Goal: Task Accomplishment & Management: Manage account settings

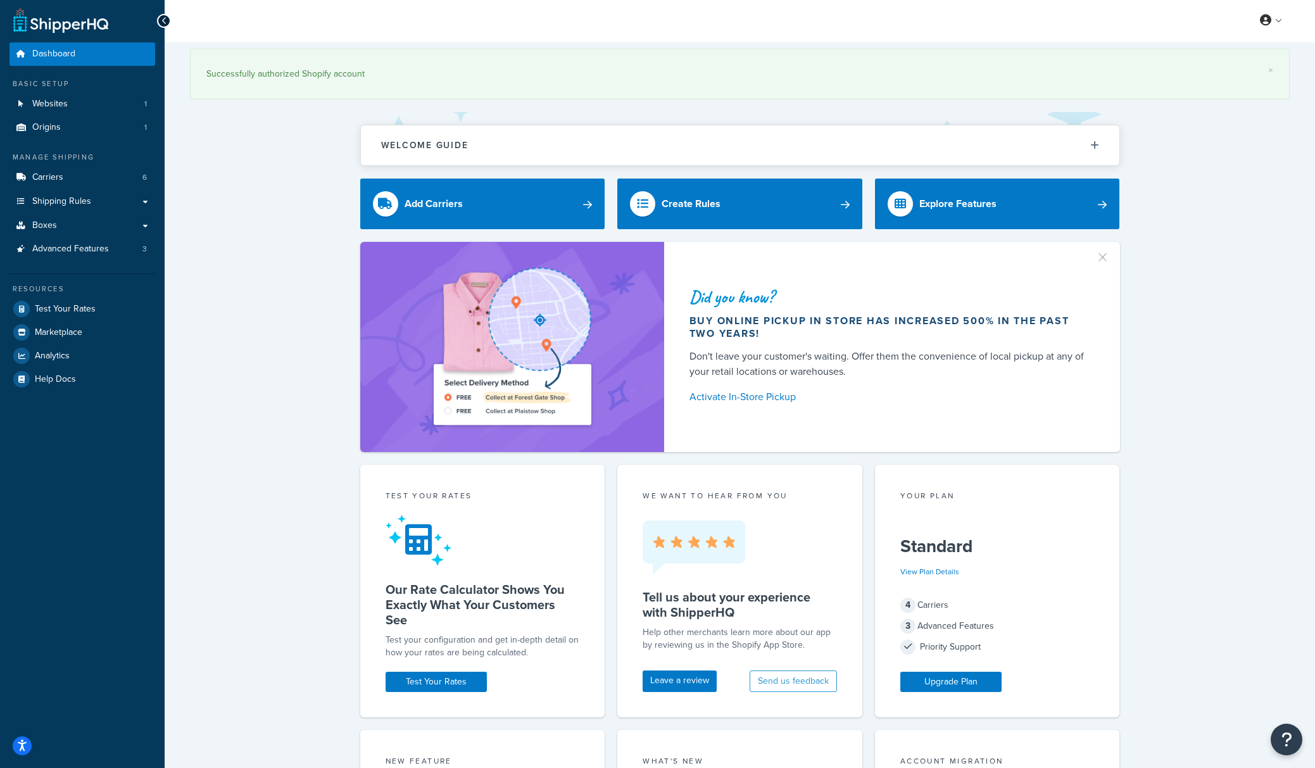
scroll to position [3, 0]
click at [42, 232] on link "Boxes" at bounding box center [82, 224] width 146 height 23
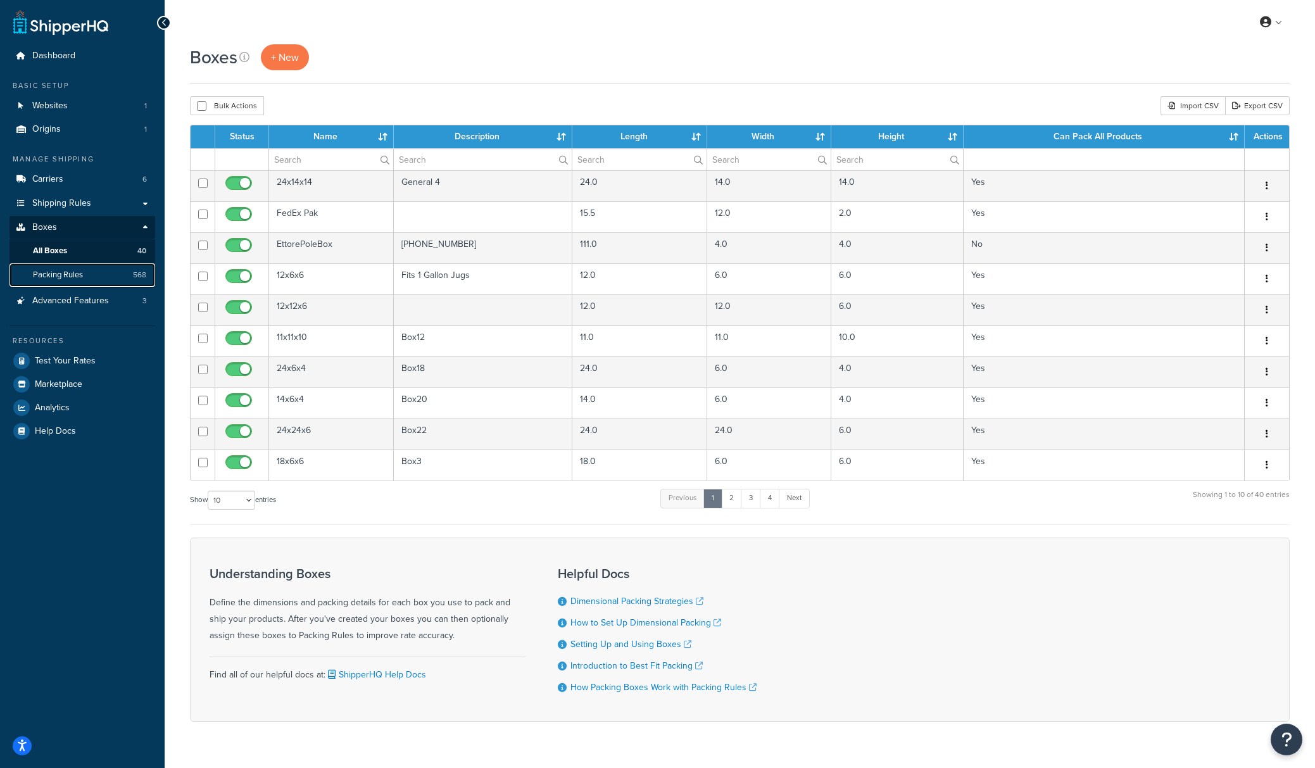
click at [94, 271] on link "Packing Rules 568" at bounding box center [82, 274] width 146 height 23
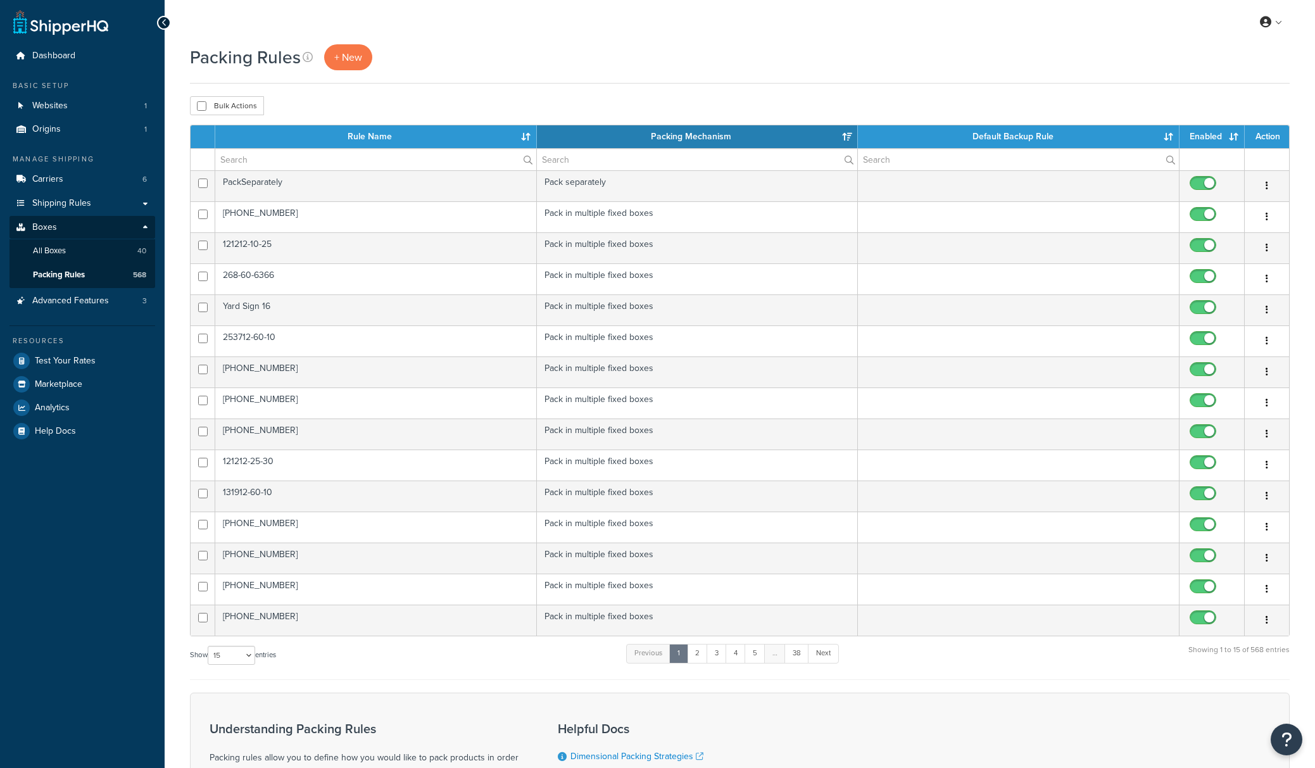
select select "15"
click at [282, 160] on input "text" at bounding box center [375, 160] width 321 height 22
paste input "209-27-355"
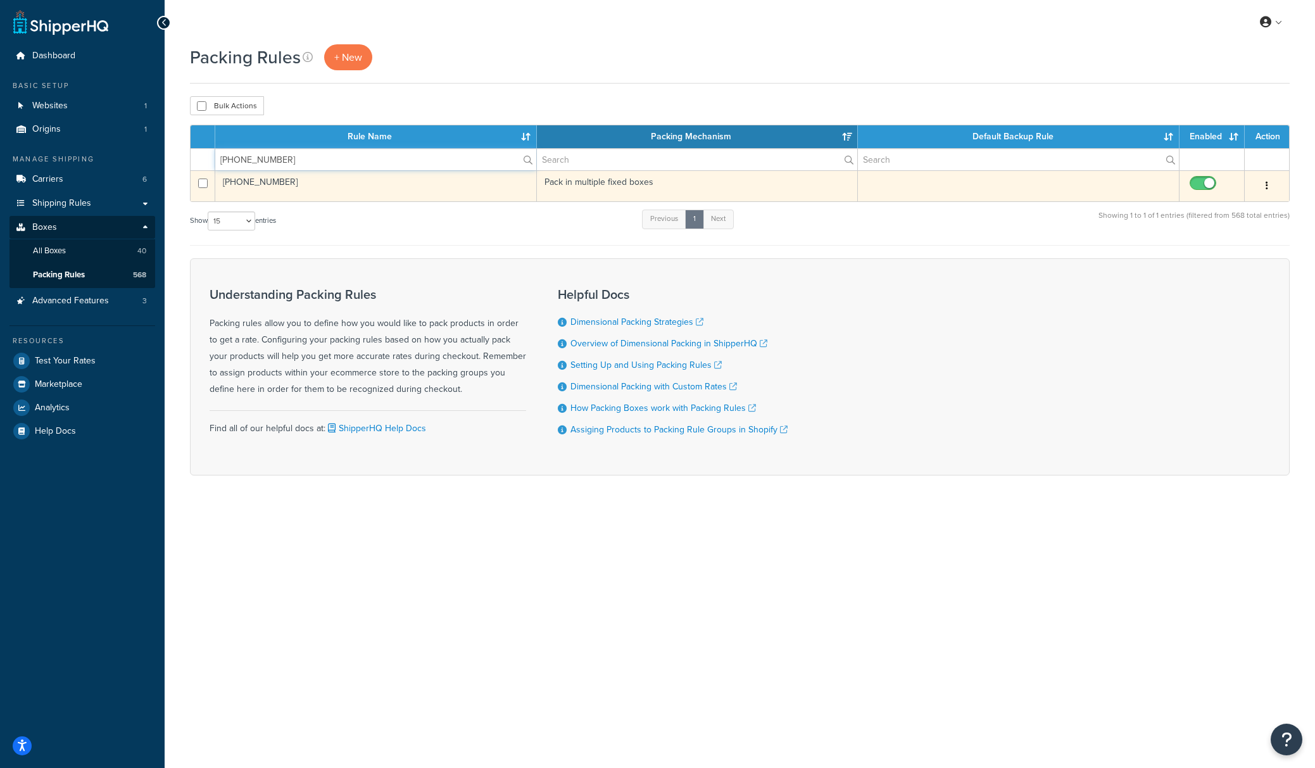
type input "209-27-355"
click at [389, 195] on td "209-27-355" at bounding box center [376, 185] width 322 height 31
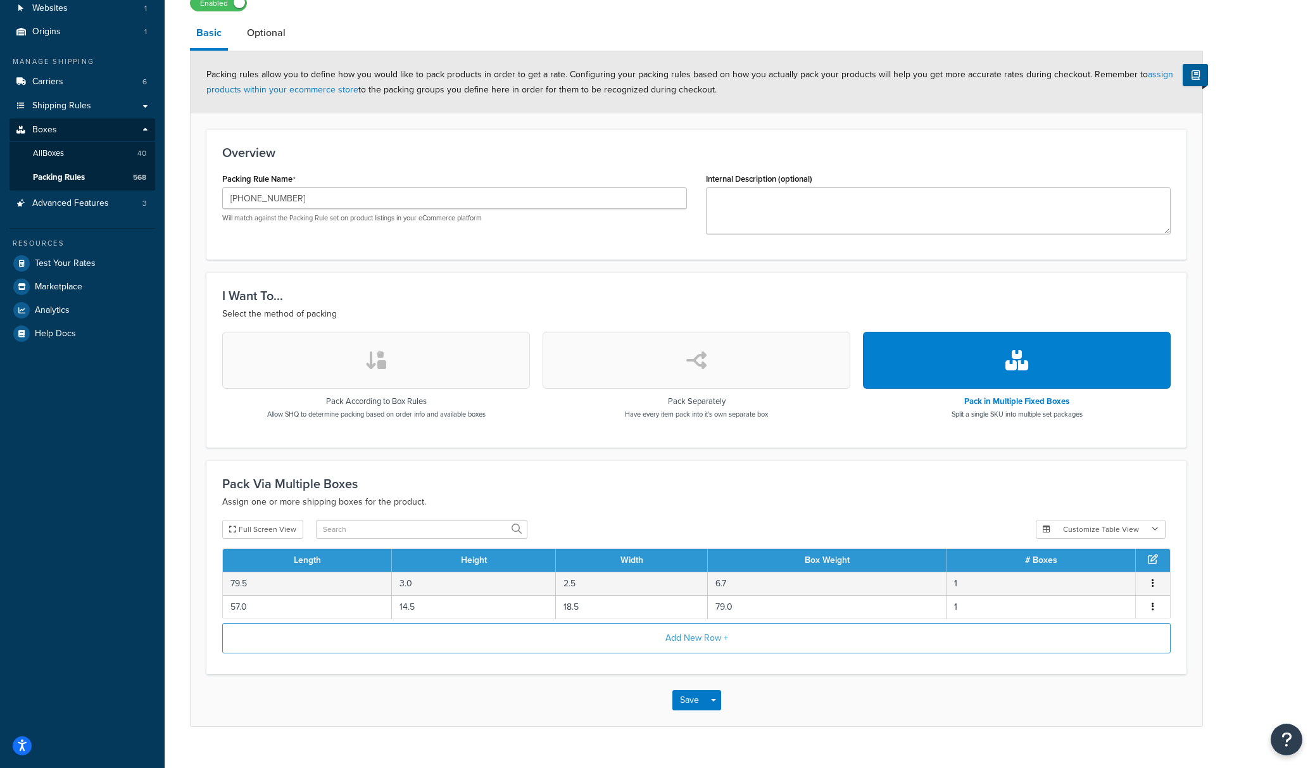
scroll to position [122, 0]
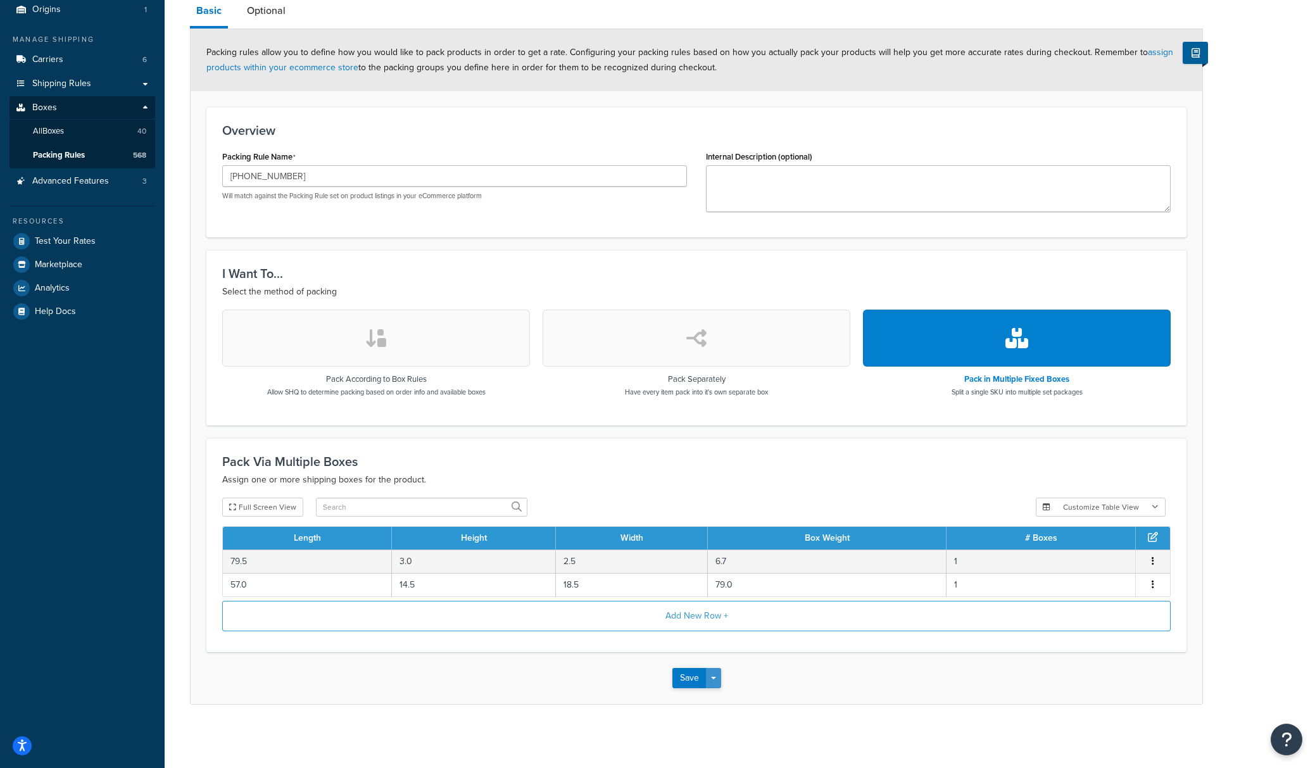
click at [711, 677] on span "button" at bounding box center [713, 678] width 5 height 3
click at [720, 729] on button "Save and Duplicate" at bounding box center [733, 727] width 122 height 27
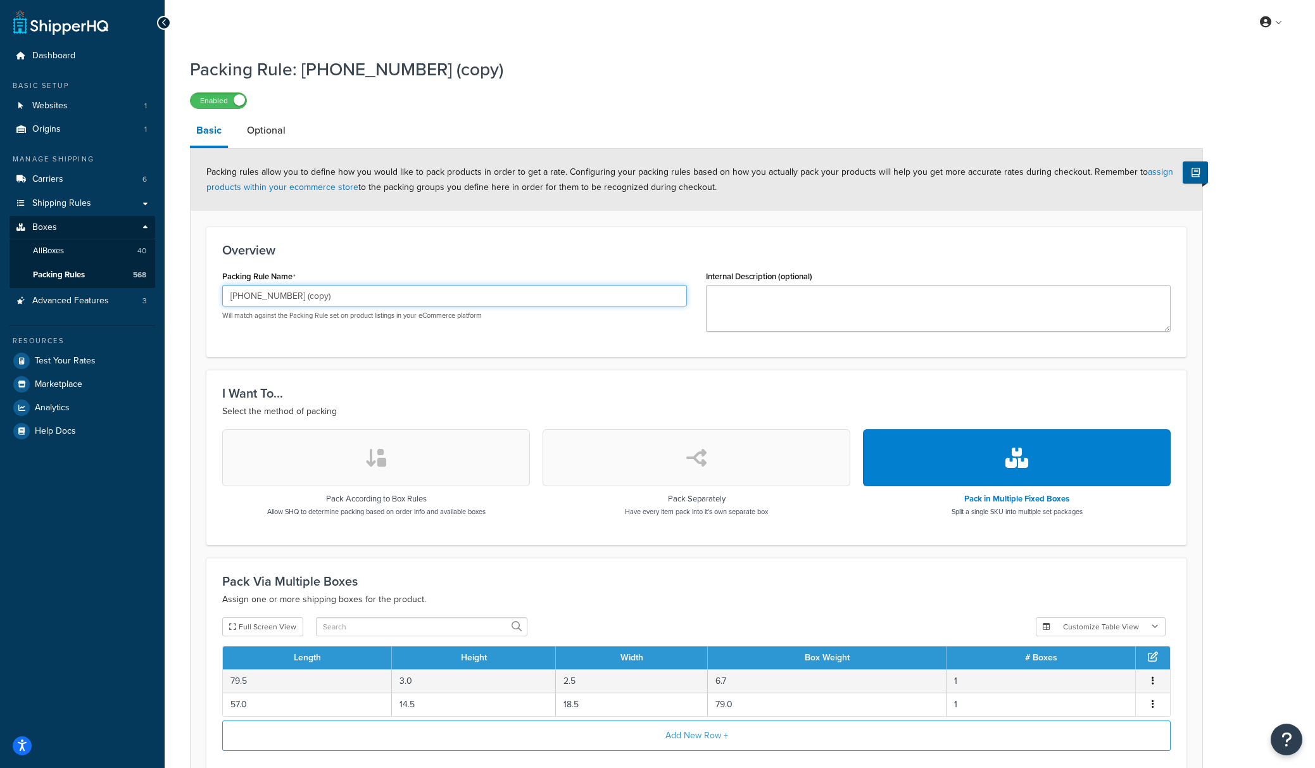
click at [543, 296] on input "[PHONE_NUMBER] (copy)" at bounding box center [454, 296] width 465 height 22
paste input "631"
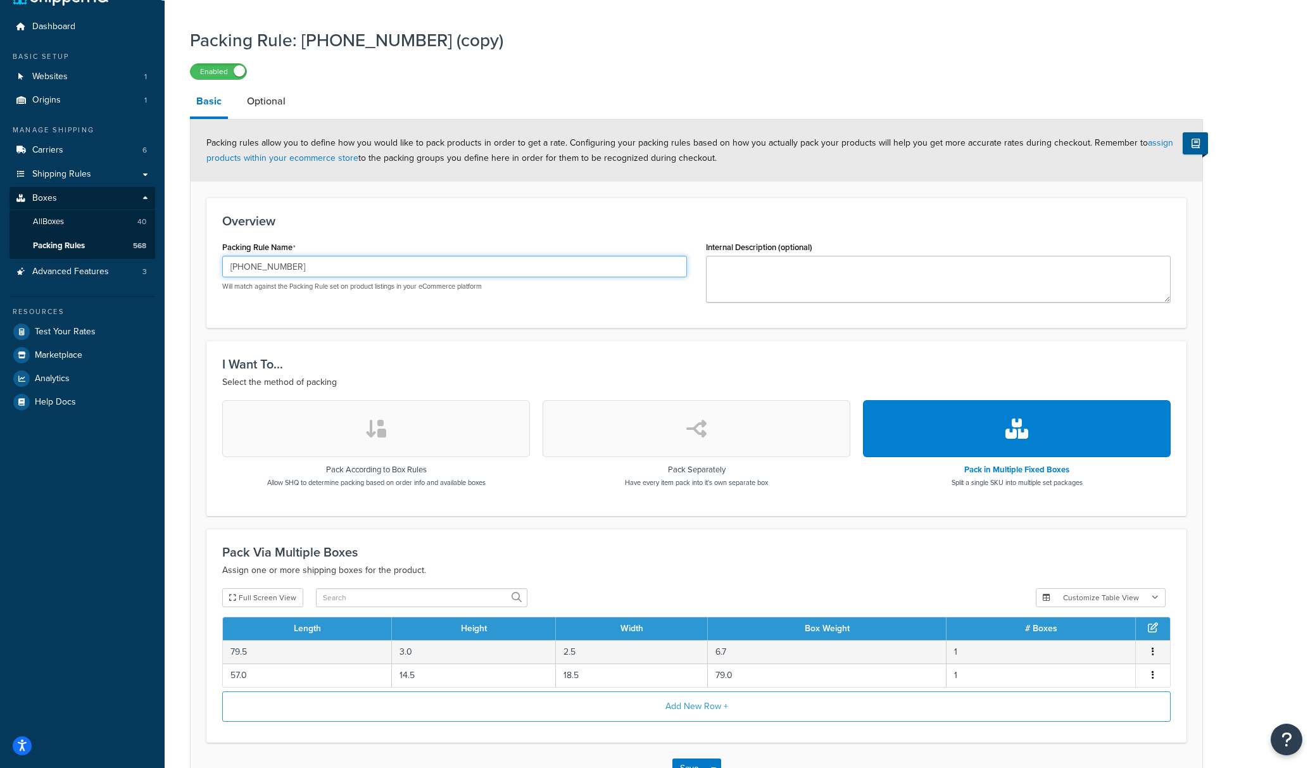
scroll to position [32, 0]
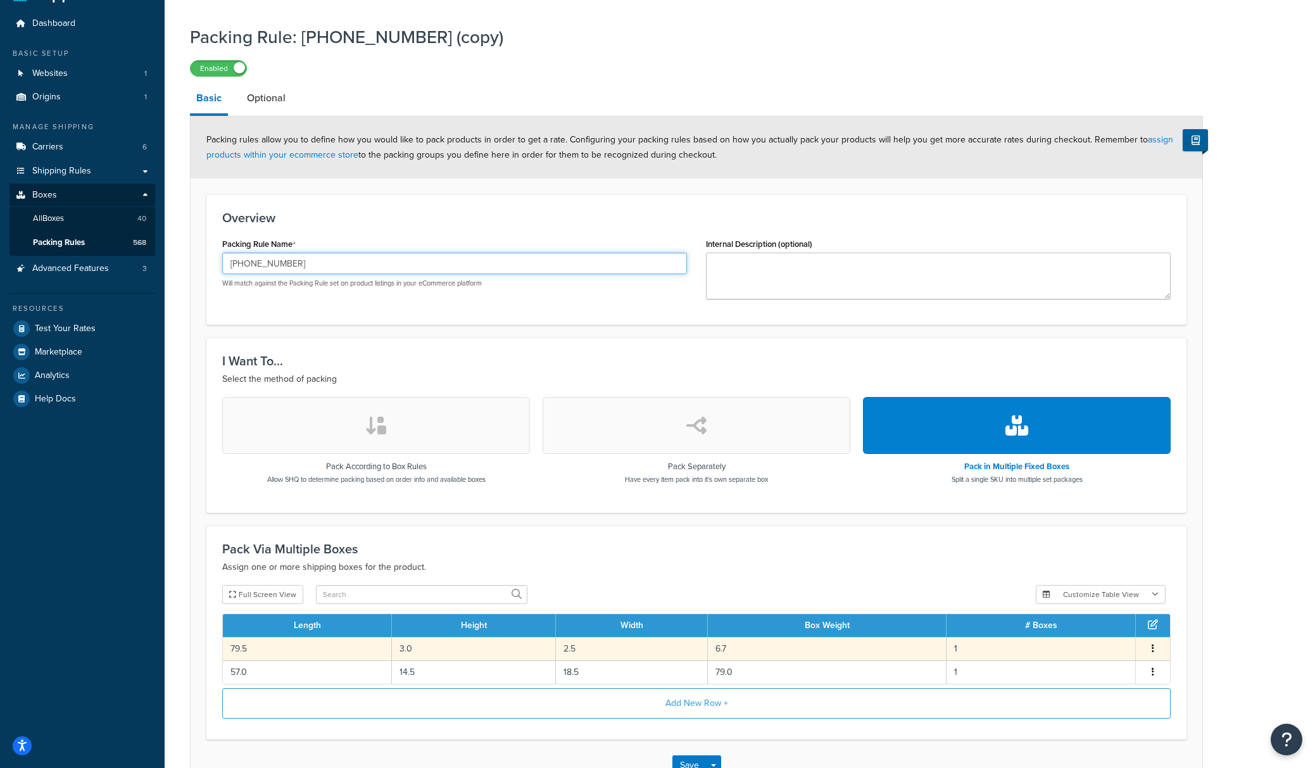
type input "[PHONE_NUMBER]"
click at [798, 654] on td "6.7" at bounding box center [827, 648] width 239 height 23
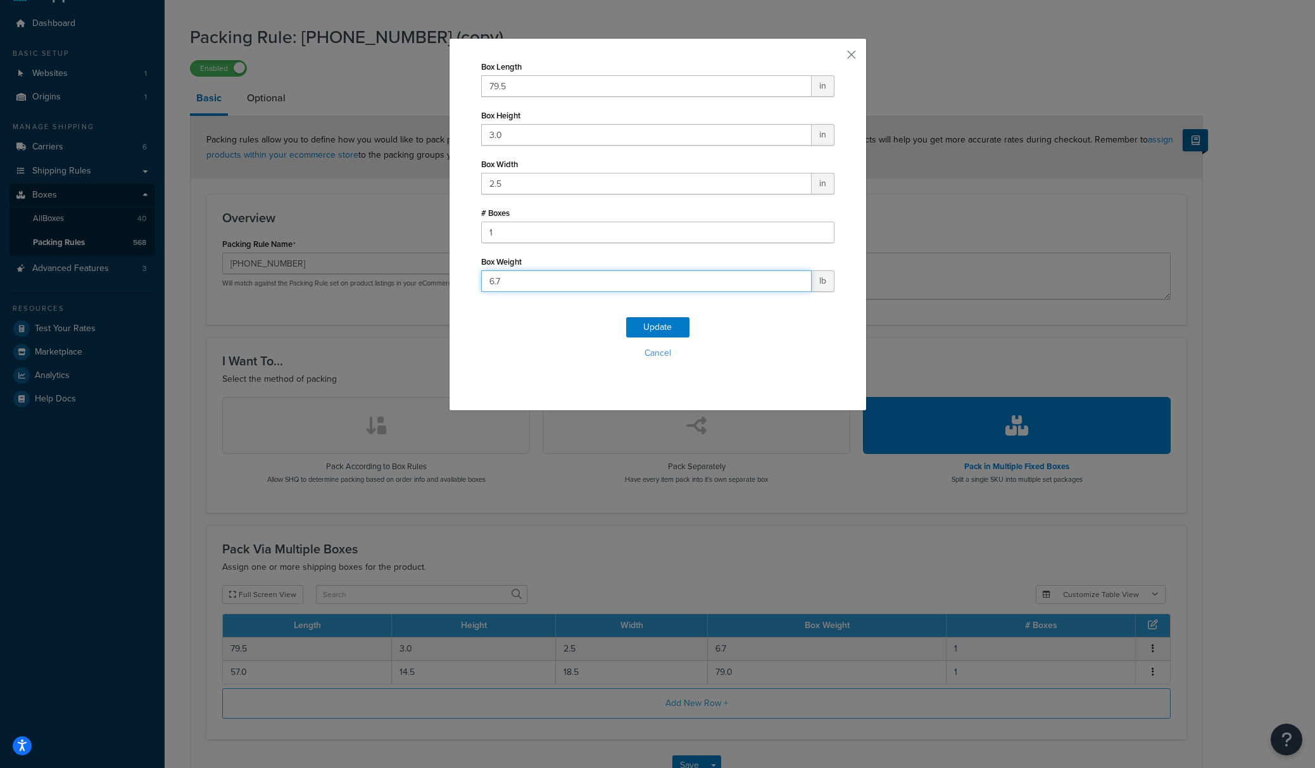
click at [544, 284] on input "6.7" at bounding box center [646, 281] width 330 height 22
type input "6.5"
click at [645, 323] on button "Update" at bounding box center [657, 327] width 63 height 20
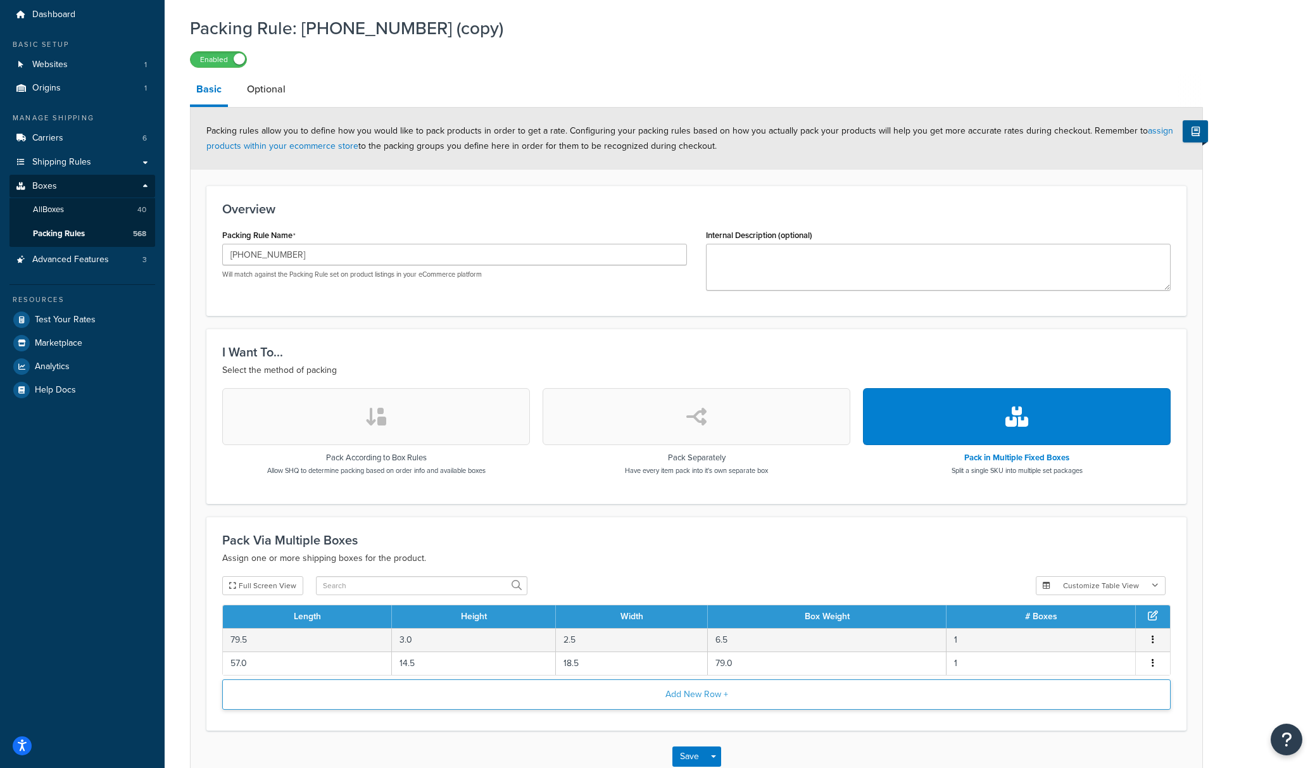
scroll to position [46, 0]
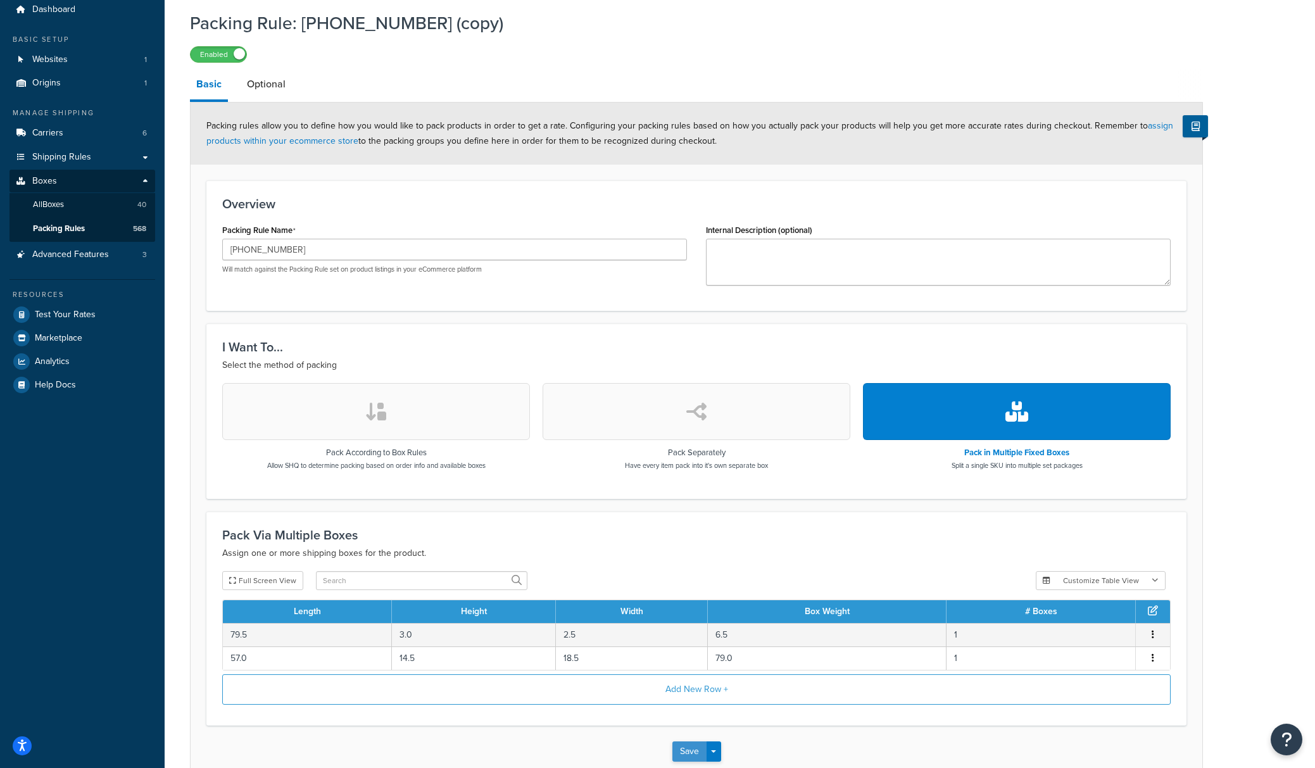
click at [686, 752] on button "Save" at bounding box center [689, 751] width 34 height 20
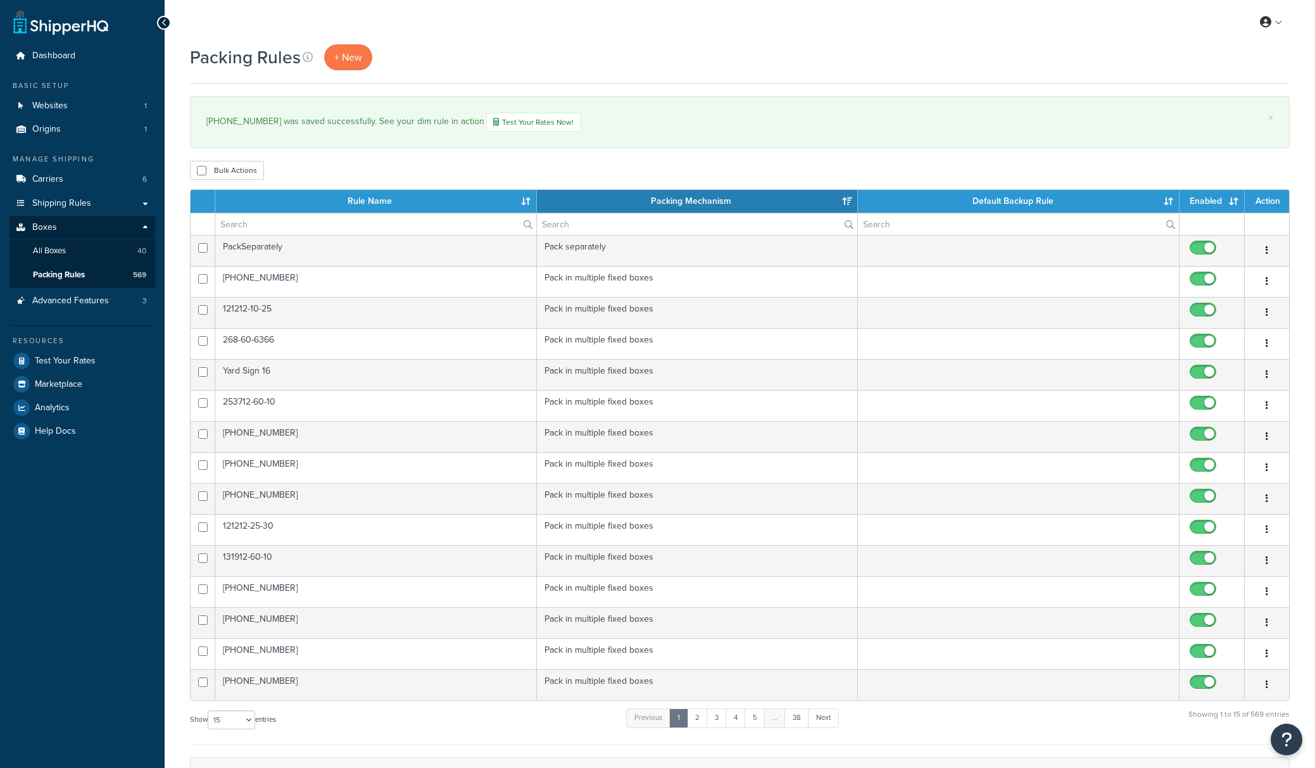
select select "15"
click at [266, 225] on input "text" at bounding box center [375, 224] width 321 height 22
paste input "[PHONE_NUMBER]"
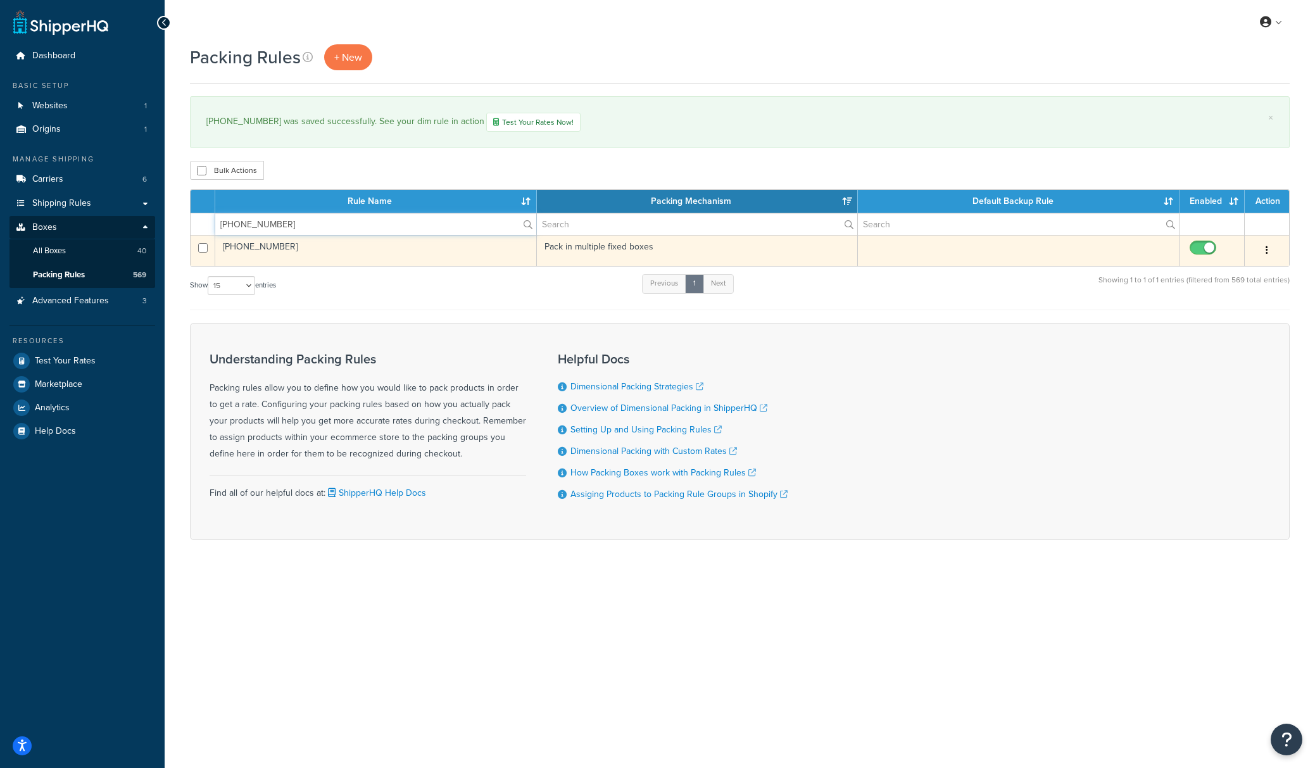
type input "[PHONE_NUMBER]"
click at [407, 253] on td "[PHONE_NUMBER]" at bounding box center [376, 250] width 322 height 31
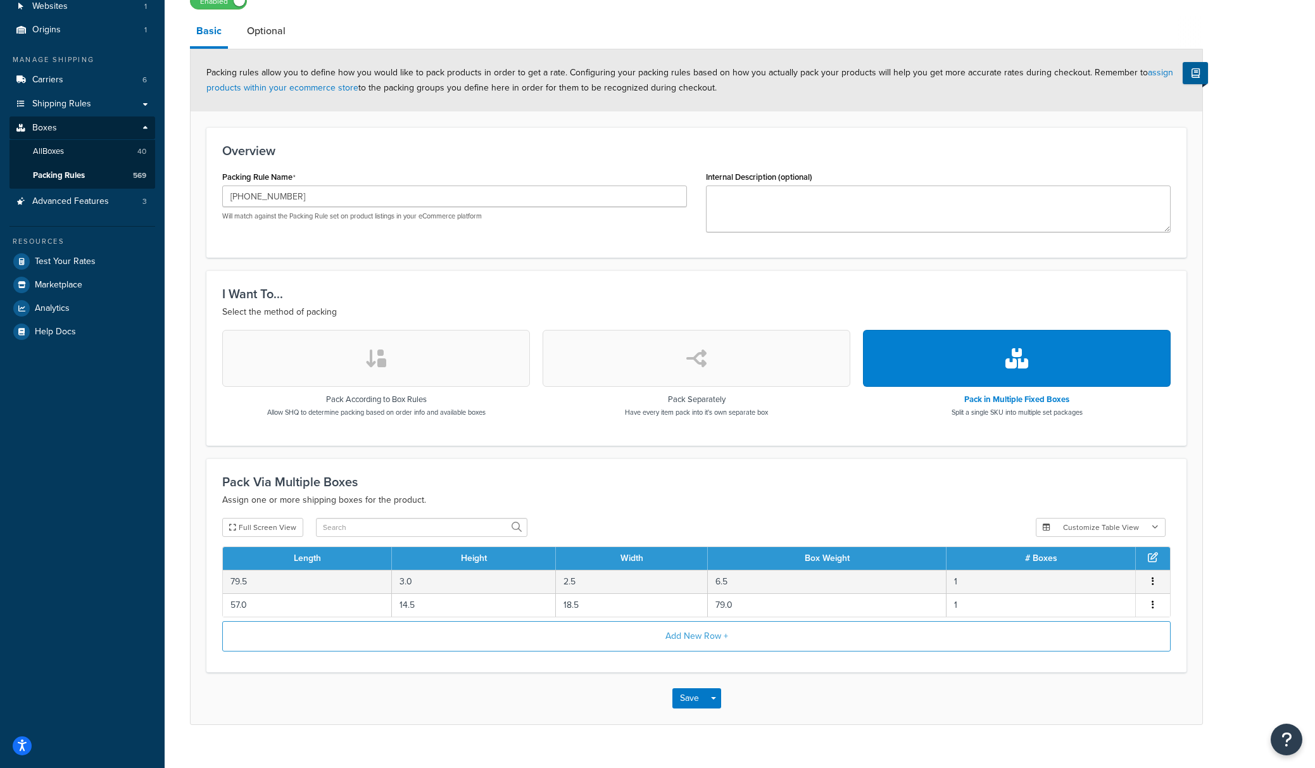
scroll to position [122, 0]
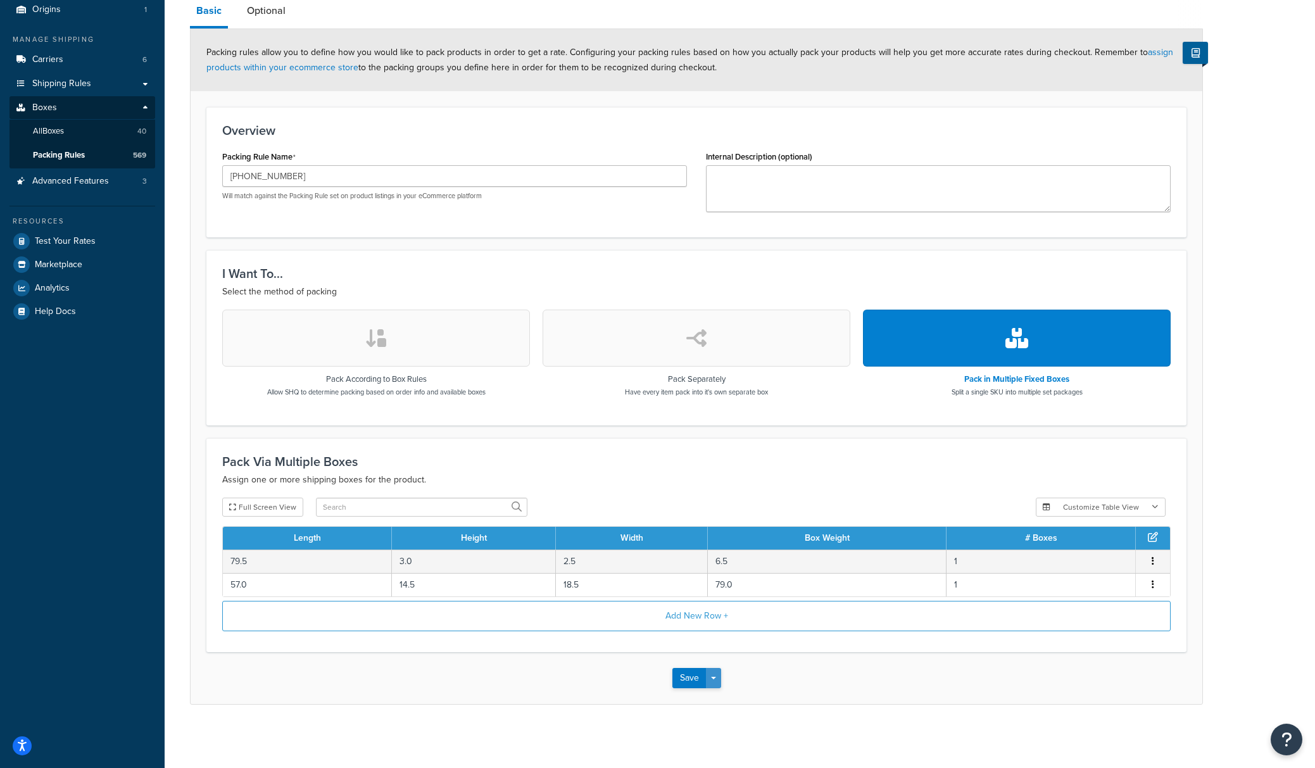
click at [717, 677] on button "Save Dropdown" at bounding box center [713, 678] width 15 height 20
click at [710, 723] on button "Save and Duplicate" at bounding box center [733, 727] width 122 height 27
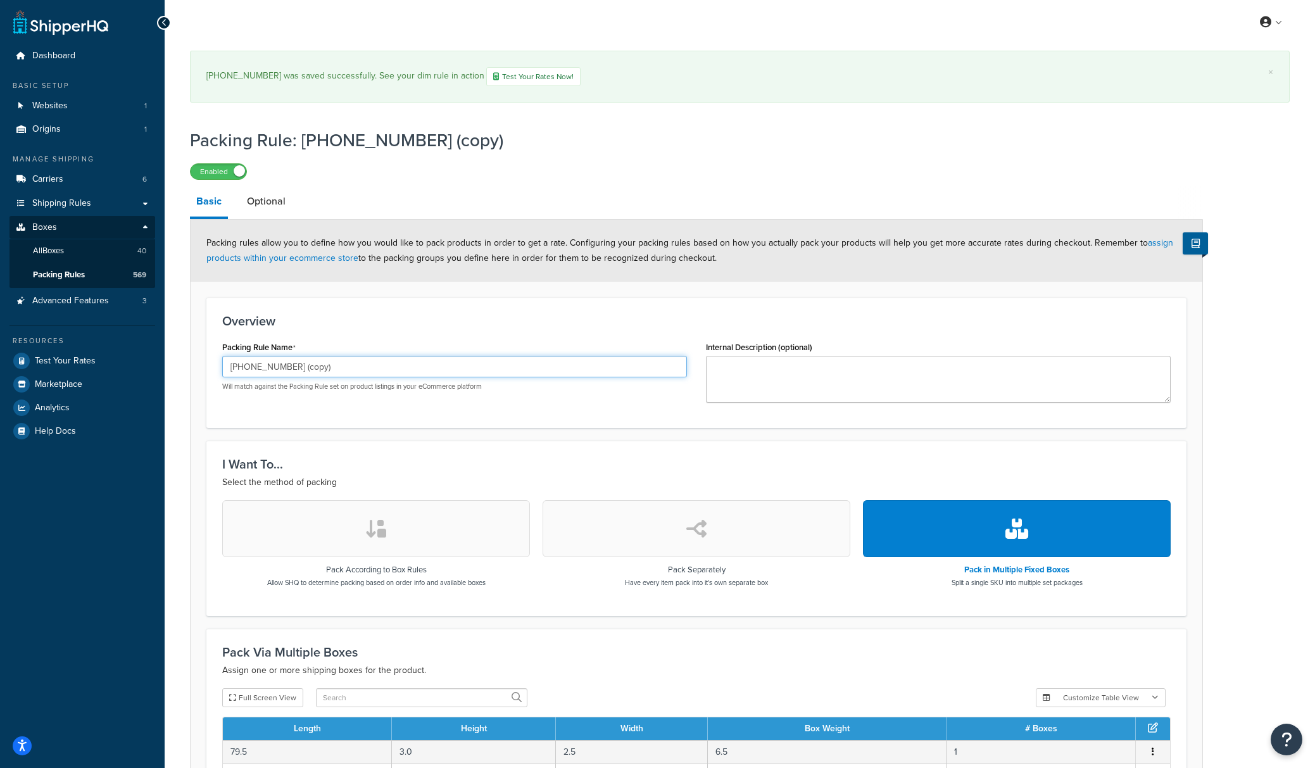
click at [327, 376] on input "209-27-631 (copy)" at bounding box center [454, 367] width 465 height 22
paste input "0"
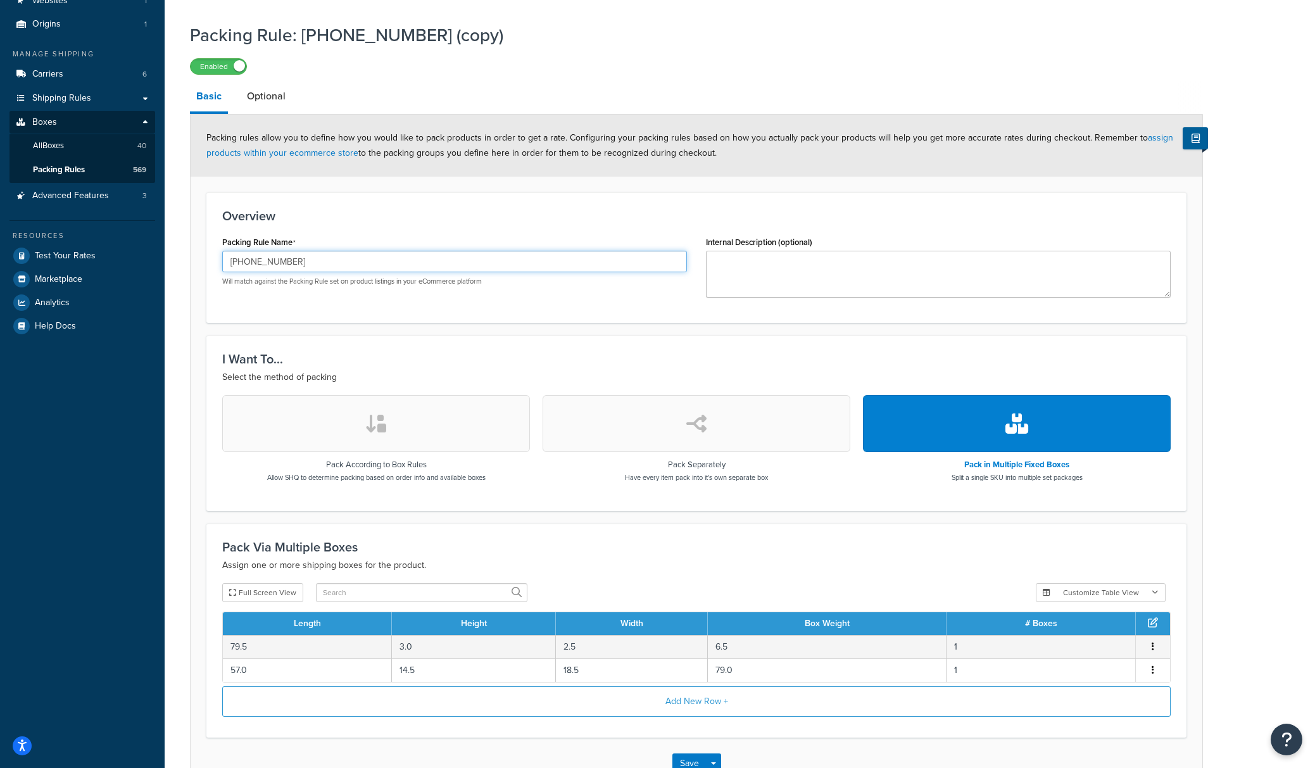
scroll to position [106, 0]
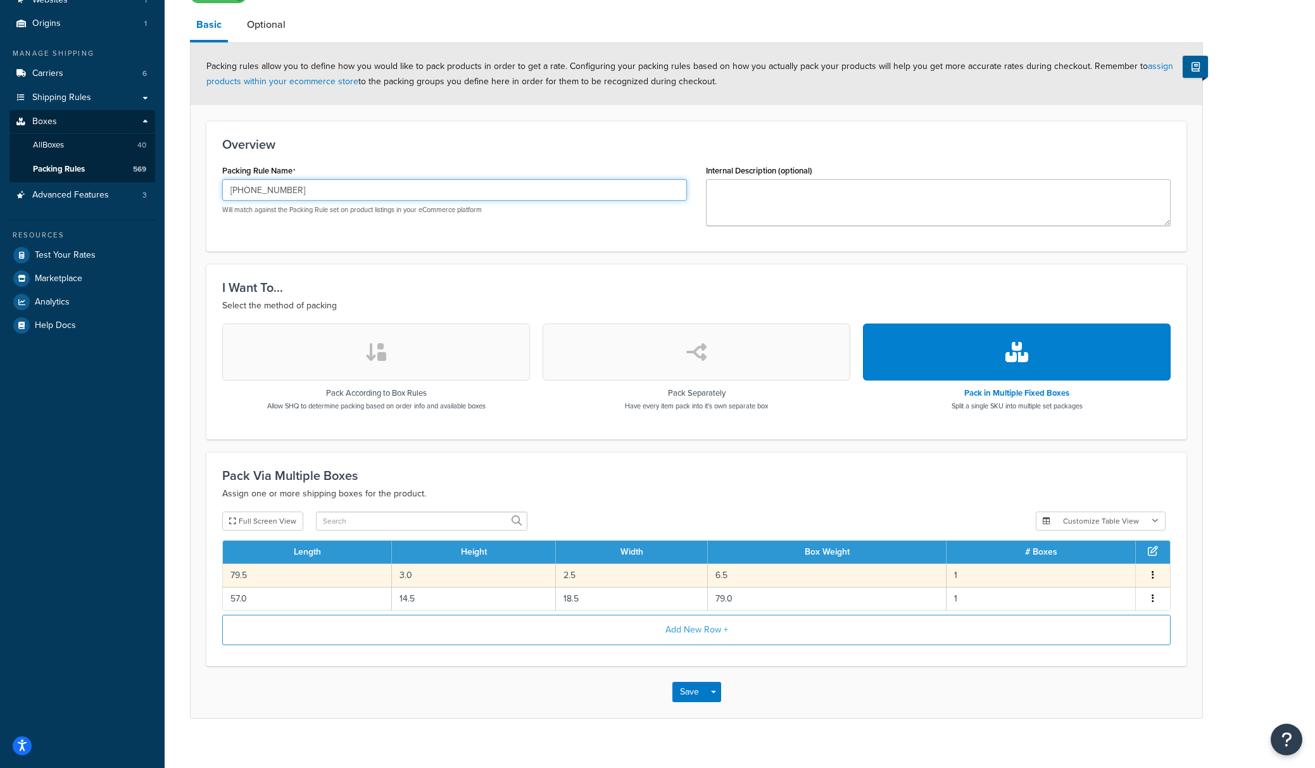
type input "209-27-630"
click at [760, 573] on td "6.5" at bounding box center [827, 574] width 239 height 23
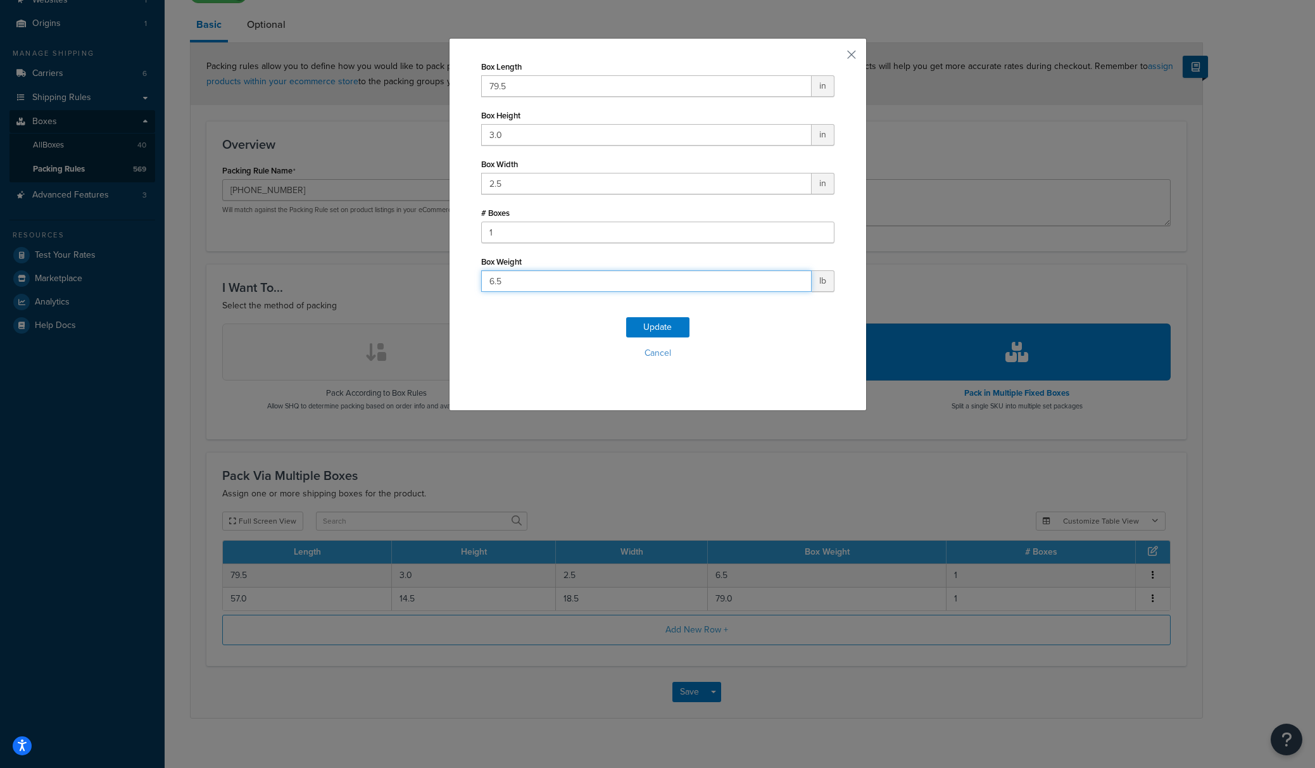
click at [536, 280] on input "6.5" at bounding box center [646, 281] width 330 height 22
type input "6.3"
click at [677, 330] on button "Update" at bounding box center [657, 327] width 63 height 20
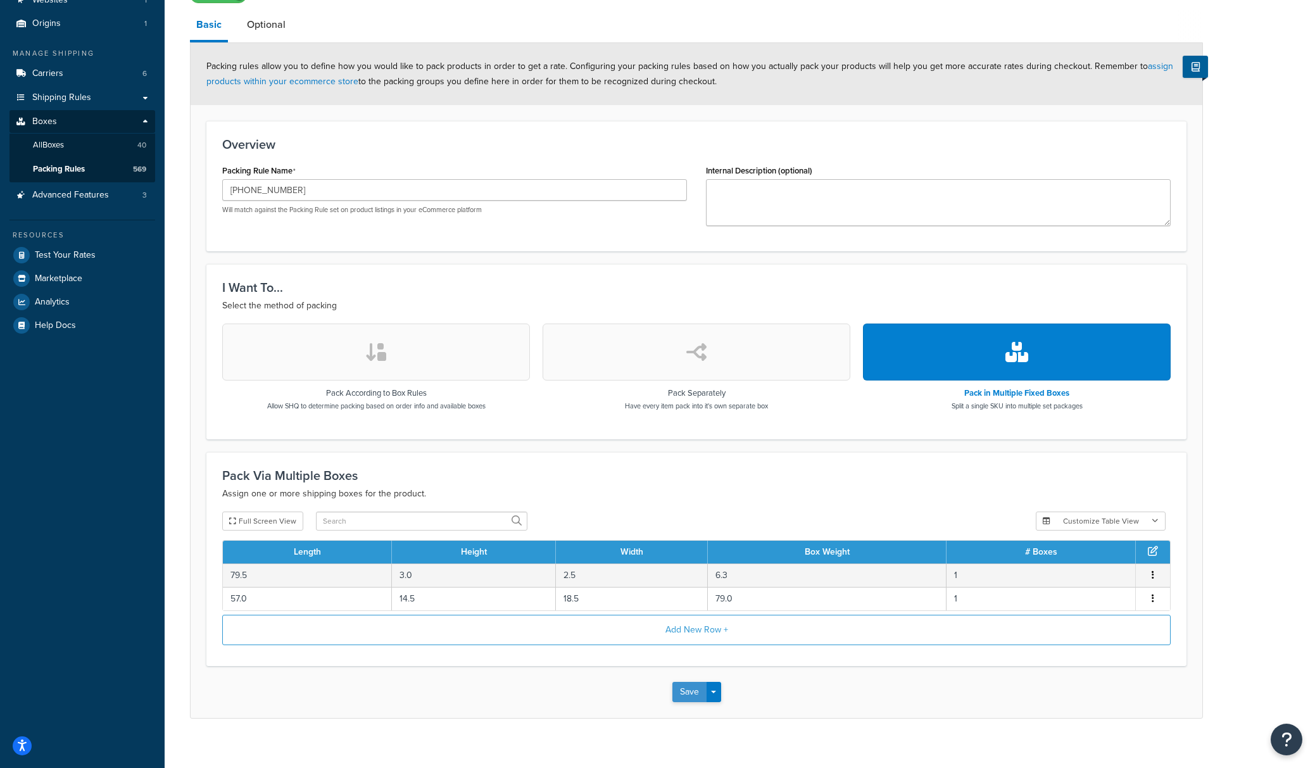
click at [696, 695] on button "Save" at bounding box center [689, 692] width 34 height 20
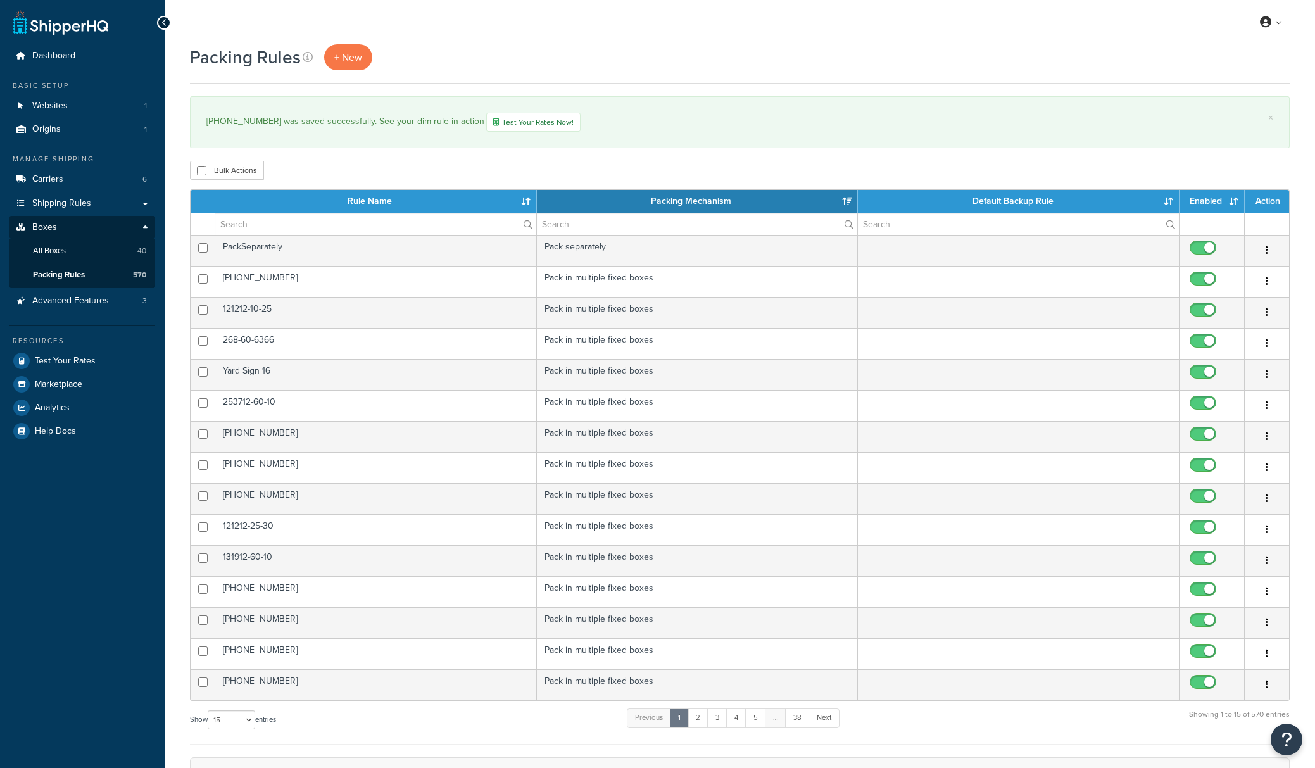
select select "15"
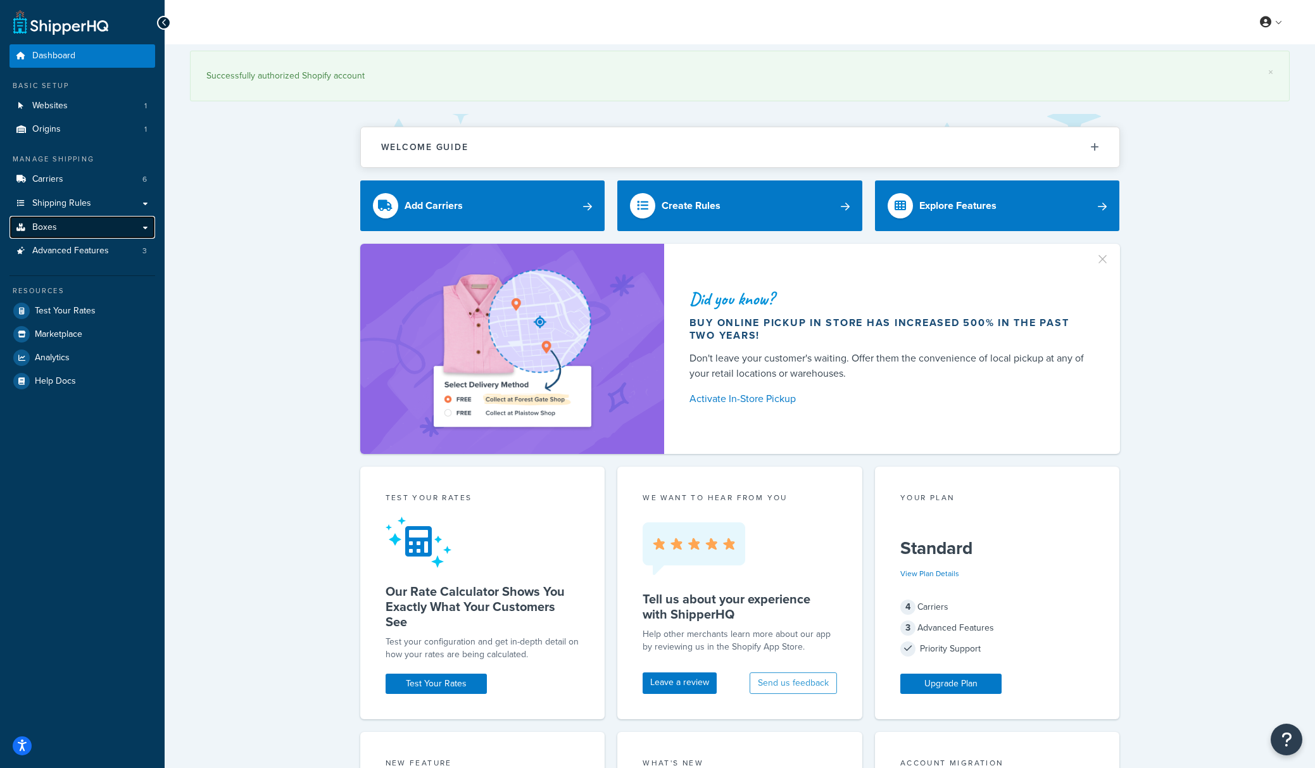
click at [64, 220] on link "Boxes" at bounding box center [82, 227] width 146 height 23
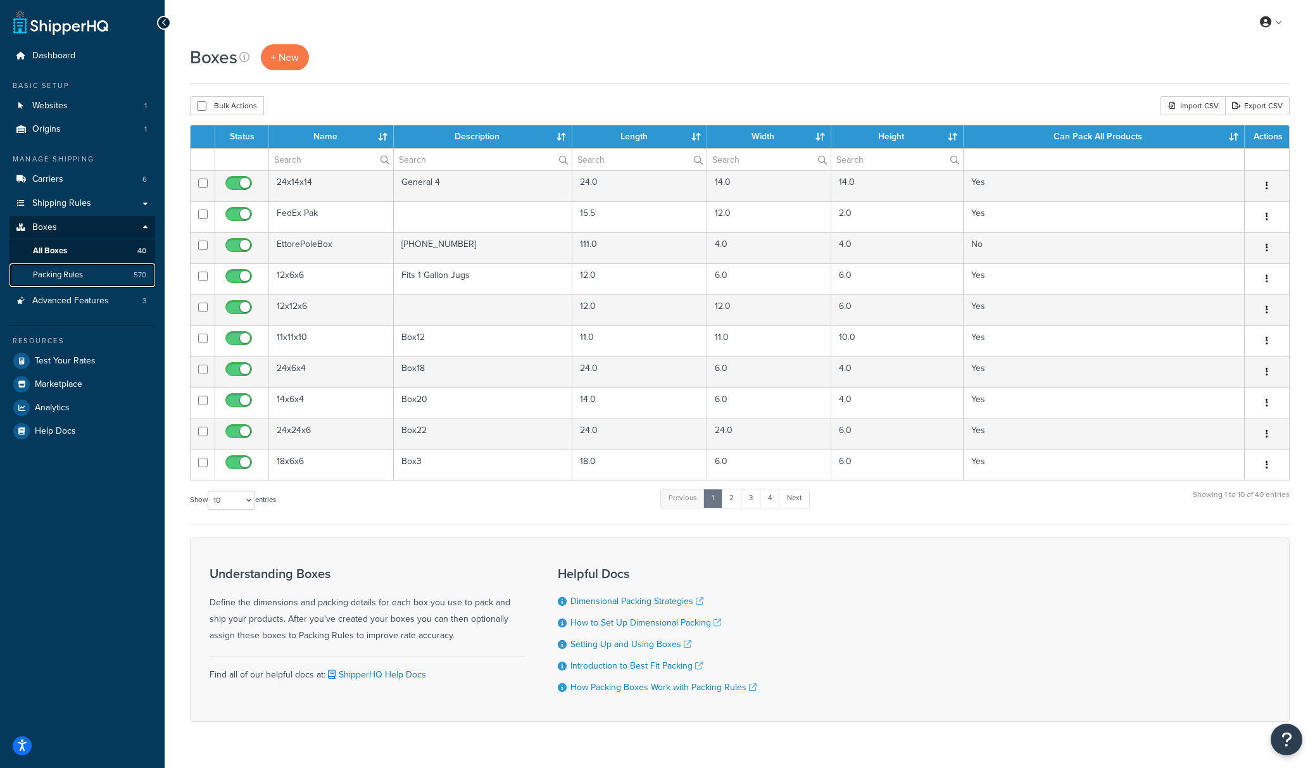
click at [85, 277] on link "Packing Rules 570" at bounding box center [82, 274] width 146 height 23
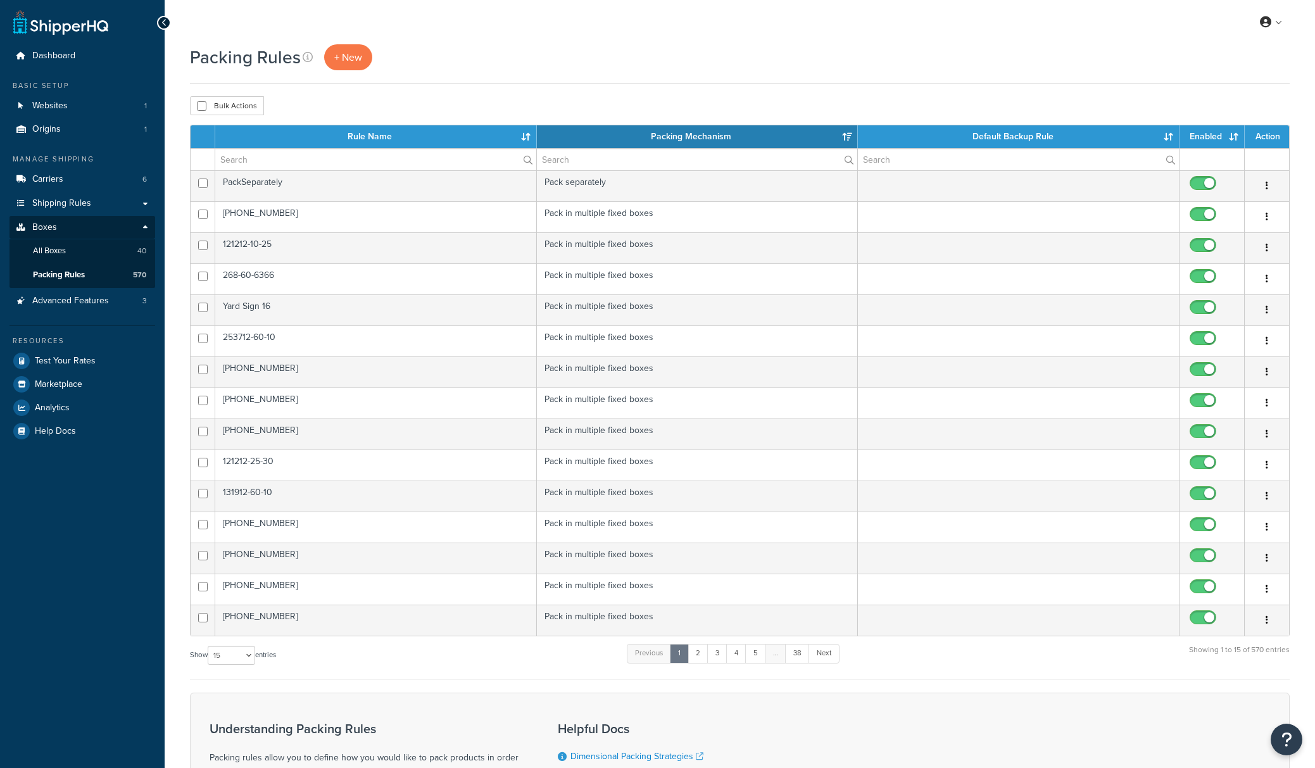
select select "15"
click at [279, 159] on input "text" at bounding box center [375, 160] width 321 height 22
paste input "[PHONE_NUMBER]"
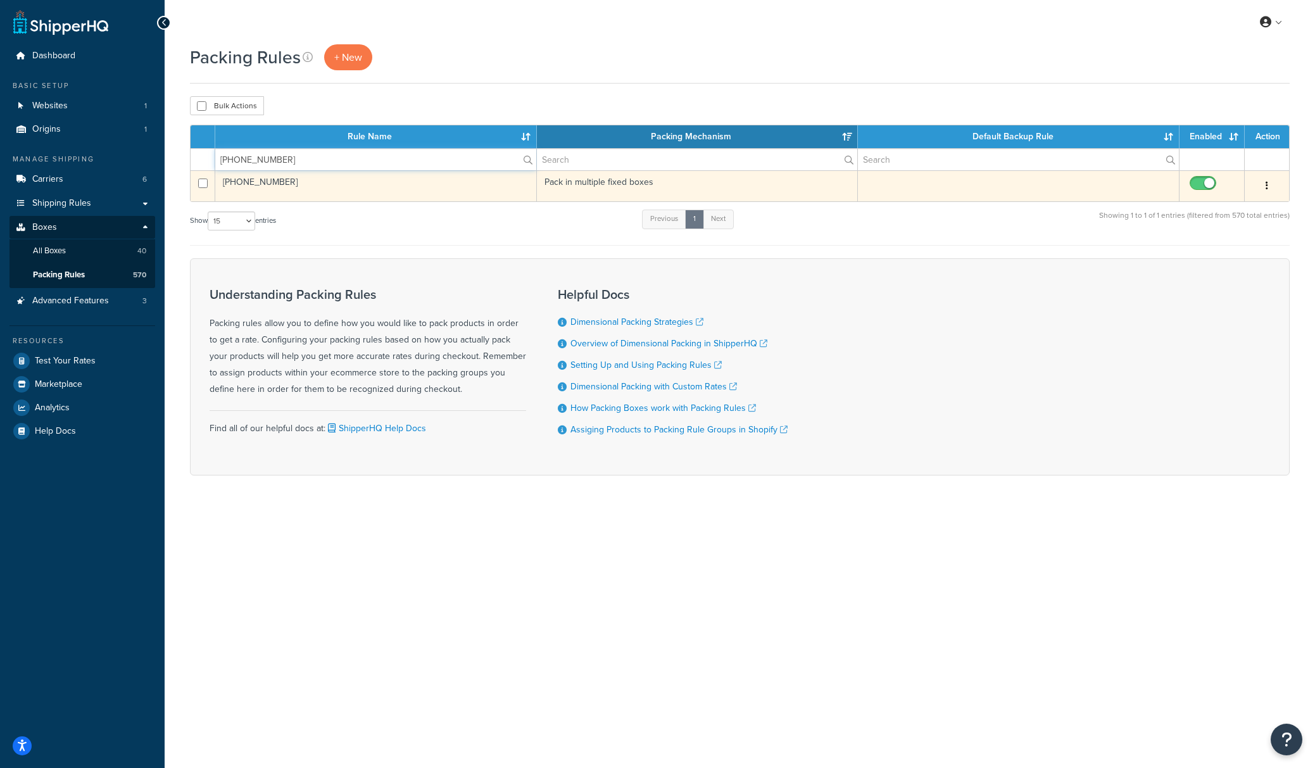
type input "[PHONE_NUMBER]"
click at [327, 186] on td "209-27-264" at bounding box center [376, 185] width 322 height 31
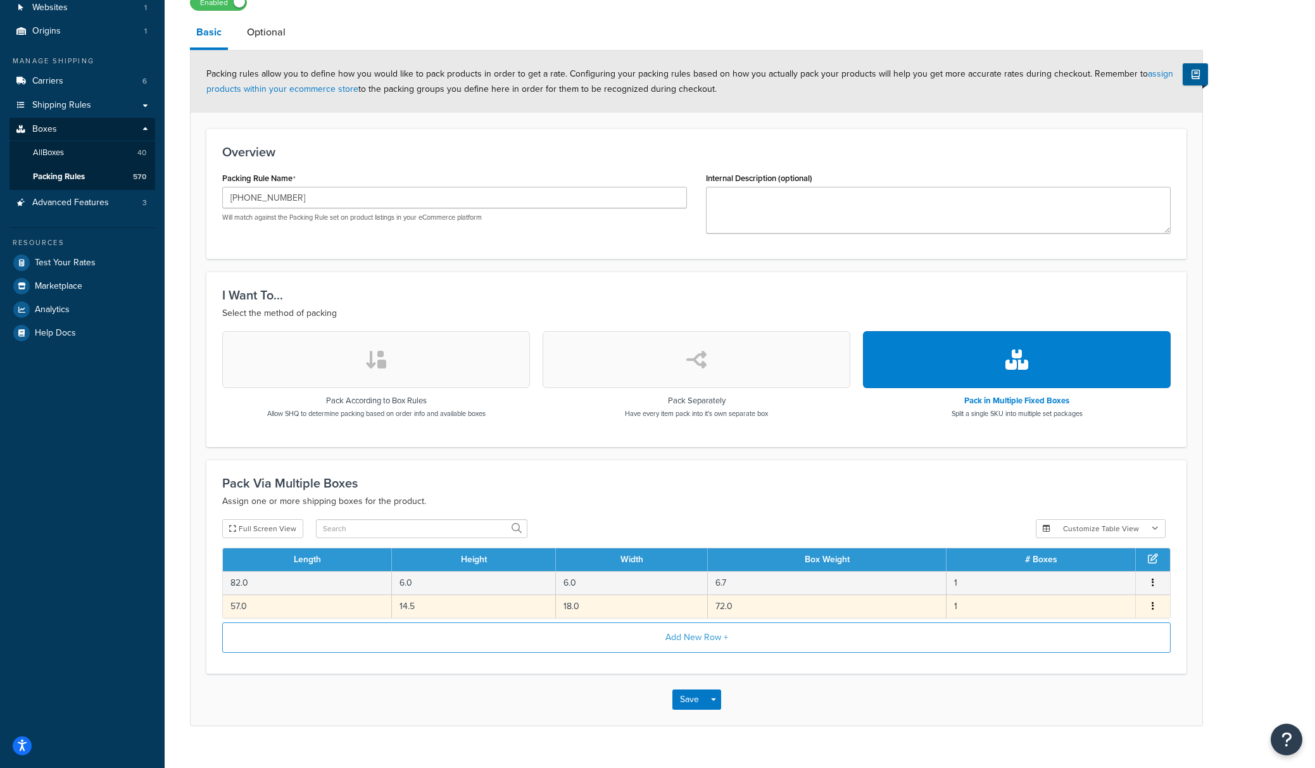
scroll to position [101, 0]
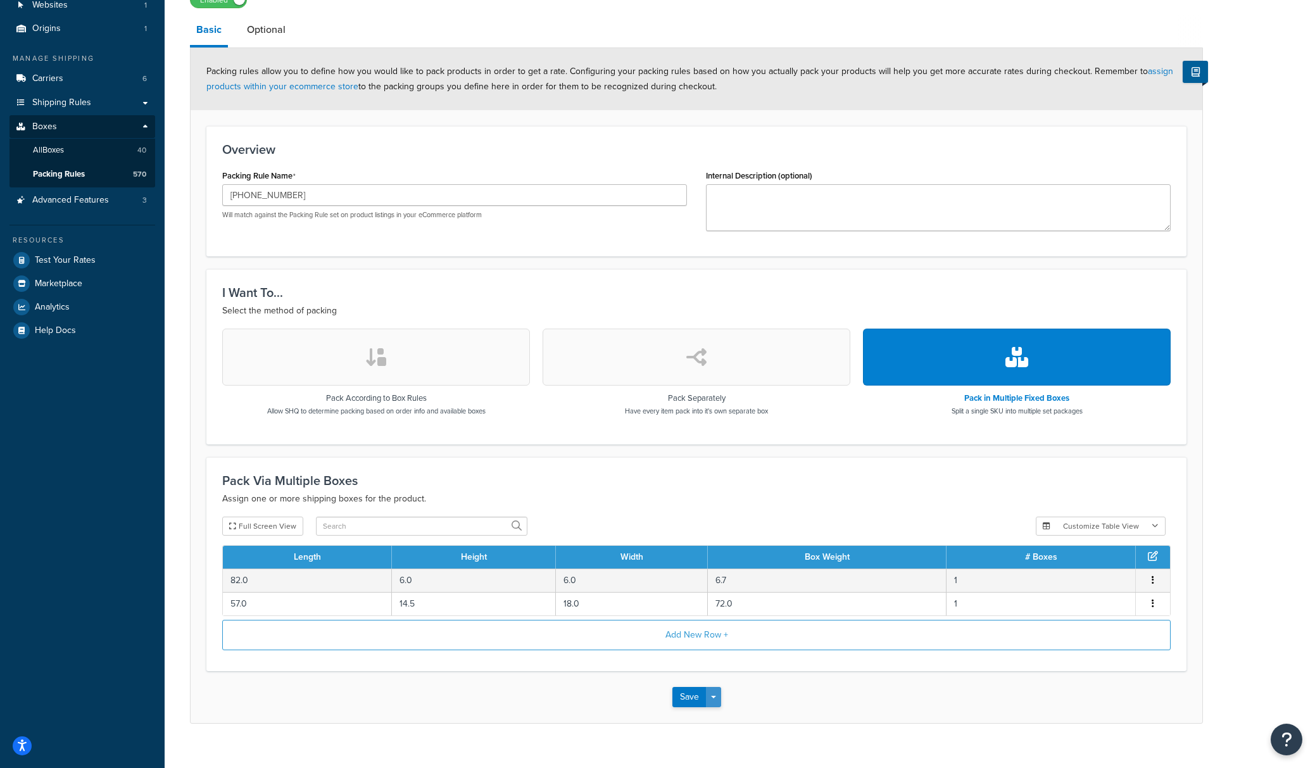
click at [716, 703] on button "Save Dropdown" at bounding box center [713, 697] width 15 height 20
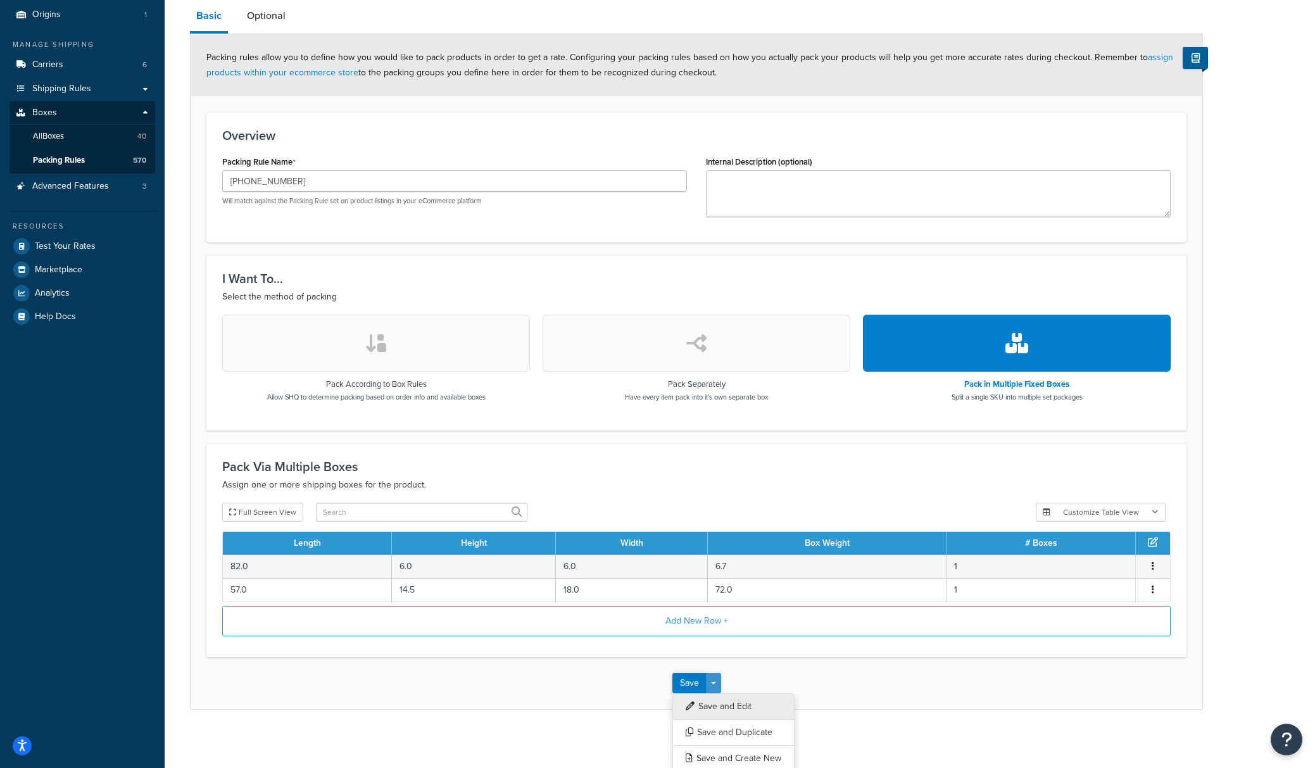
scroll to position [122, 0]
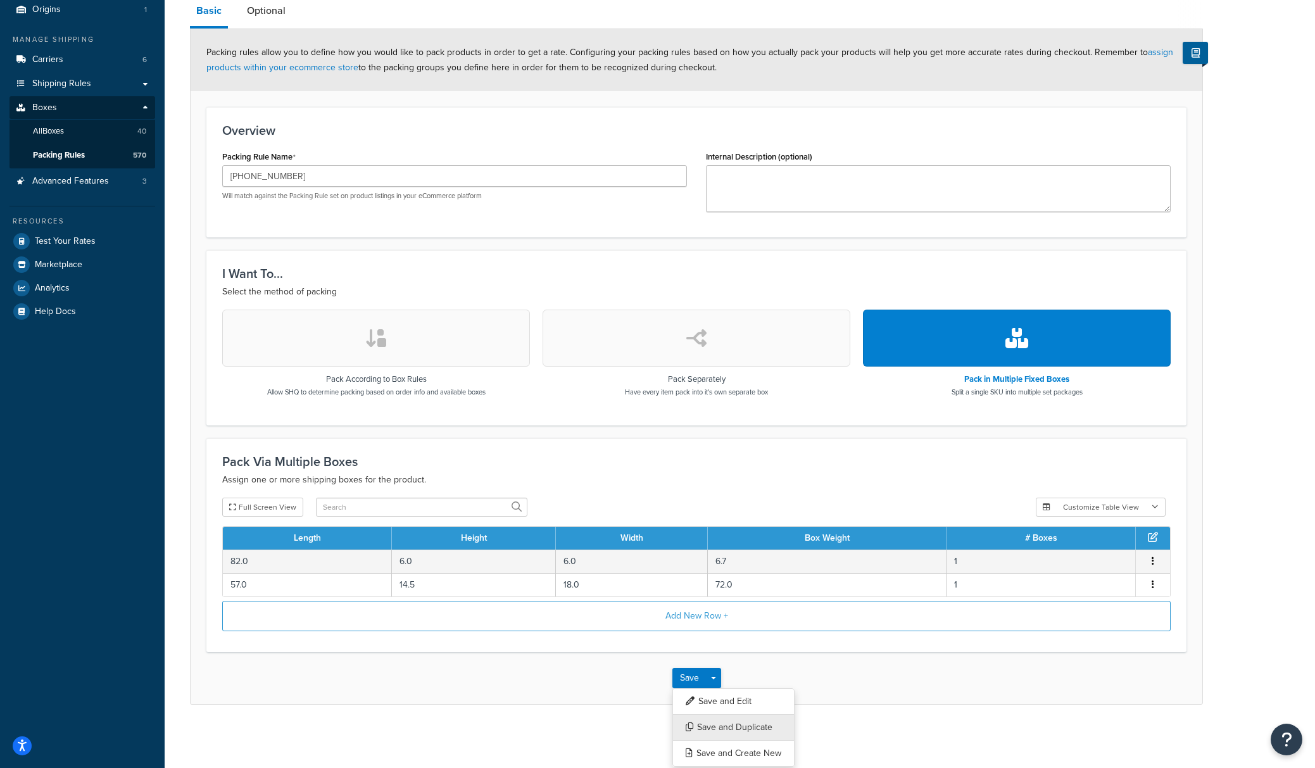
click at [717, 727] on button "Save and Duplicate" at bounding box center [733, 727] width 122 height 27
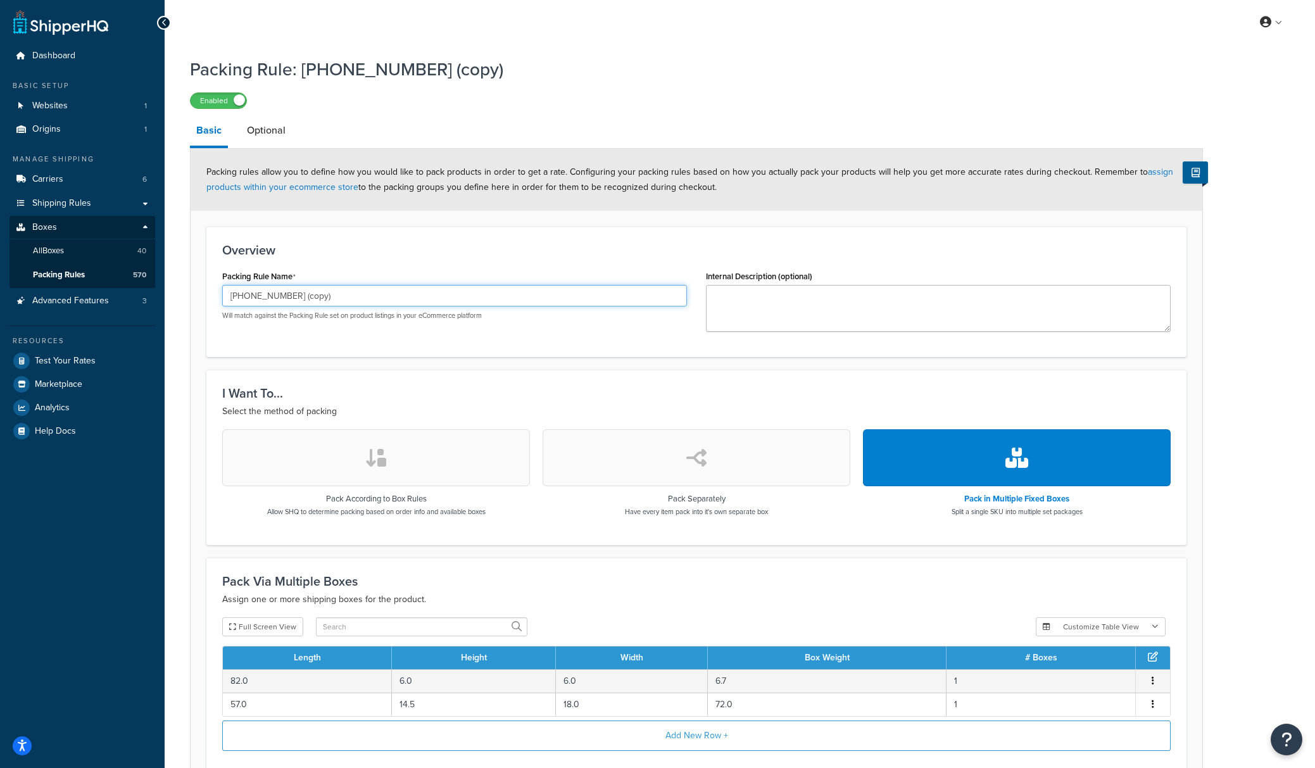
click at [346, 292] on input "[PHONE_NUMBER] (copy)" at bounding box center [454, 296] width 465 height 22
paste input "632"
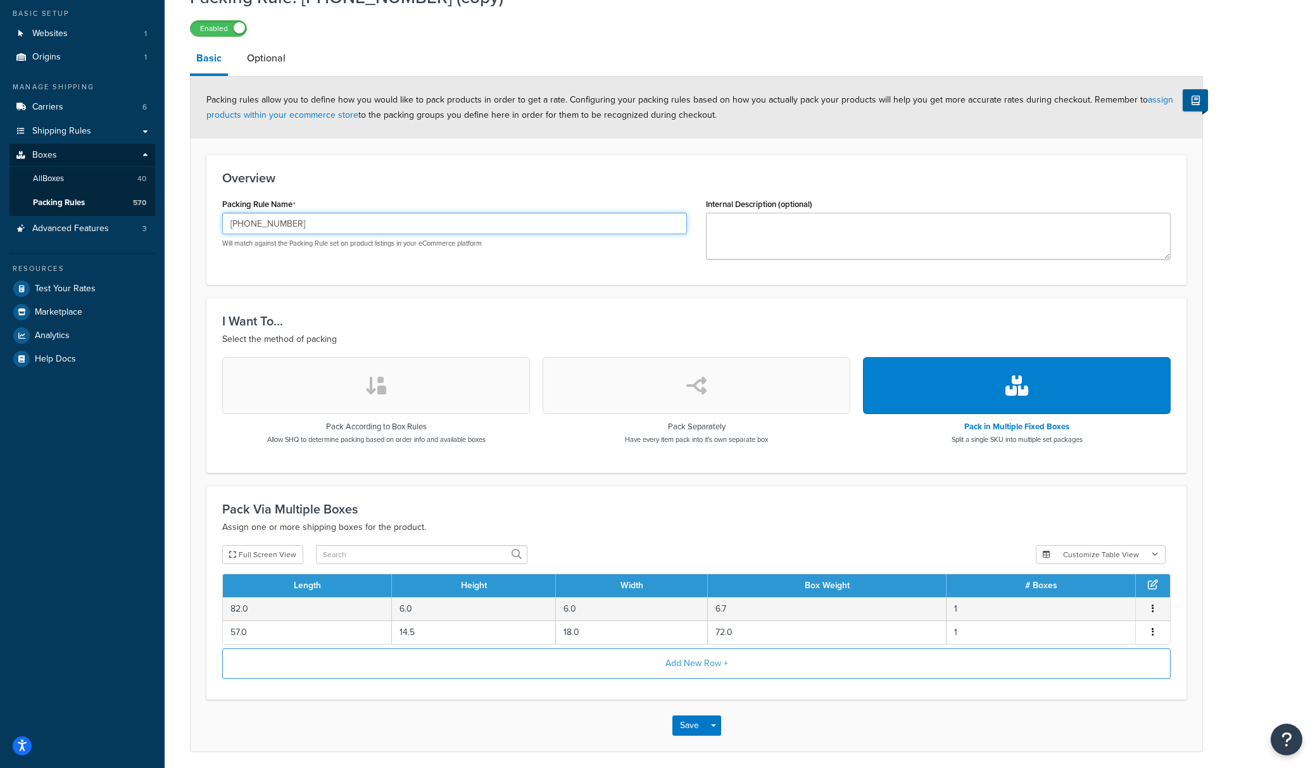
scroll to position [75, 0]
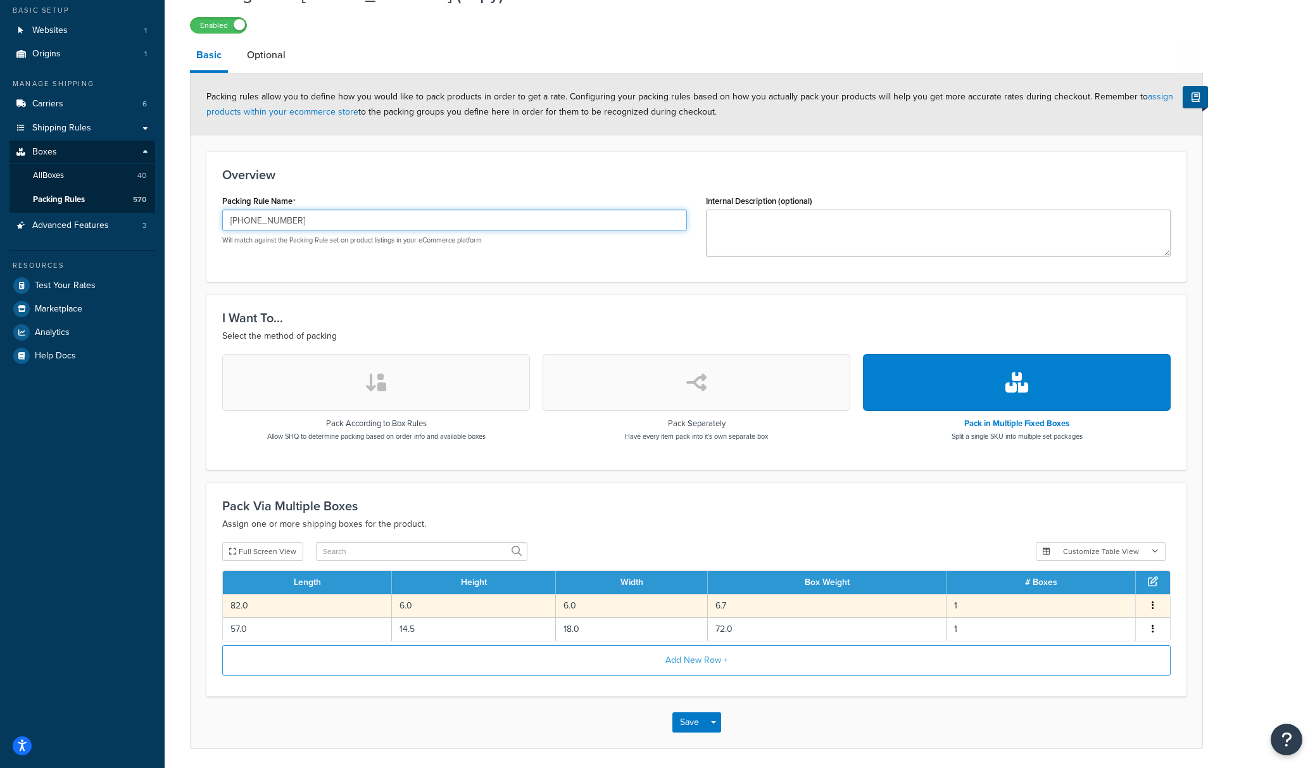
type input "[PHONE_NUMBER]"
click at [758, 608] on td "6.7" at bounding box center [827, 605] width 239 height 23
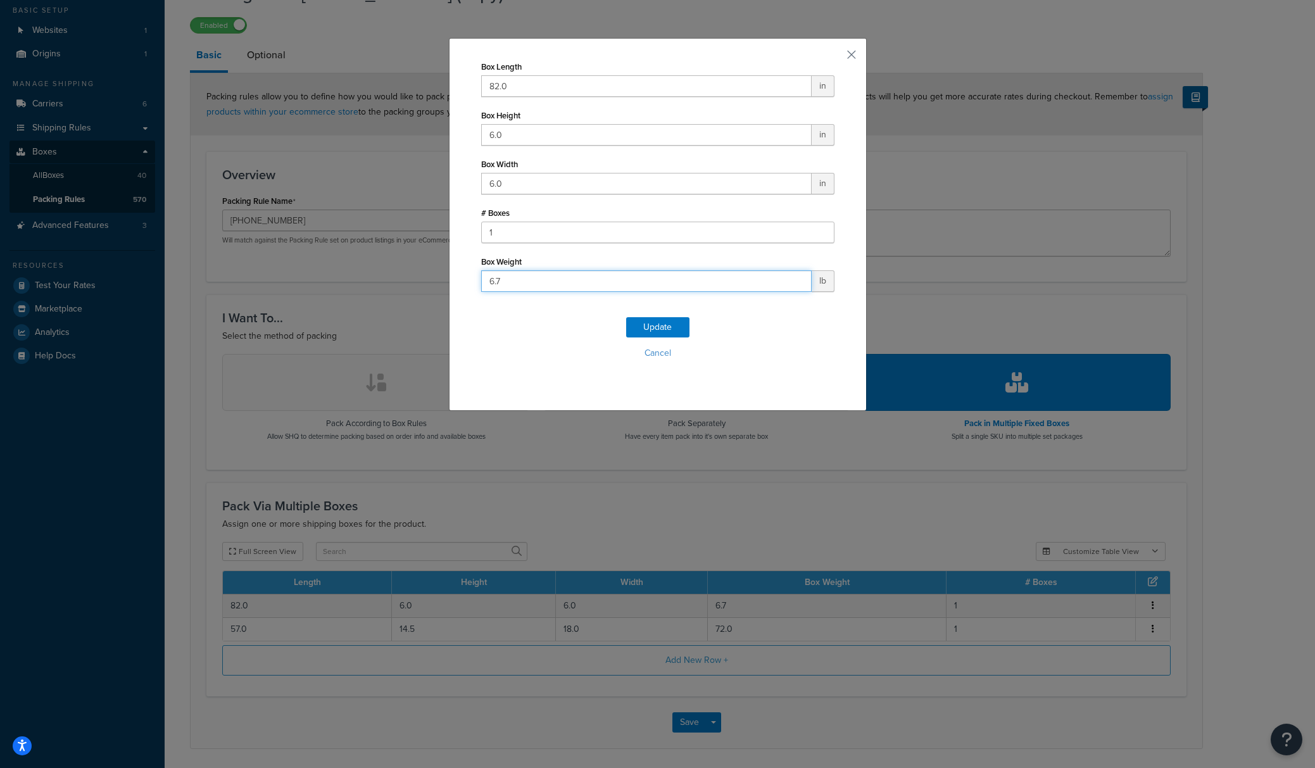
click at [536, 289] on input "6.7" at bounding box center [646, 281] width 330 height 22
type input "6.3"
click at [680, 332] on button "Update" at bounding box center [657, 327] width 63 height 20
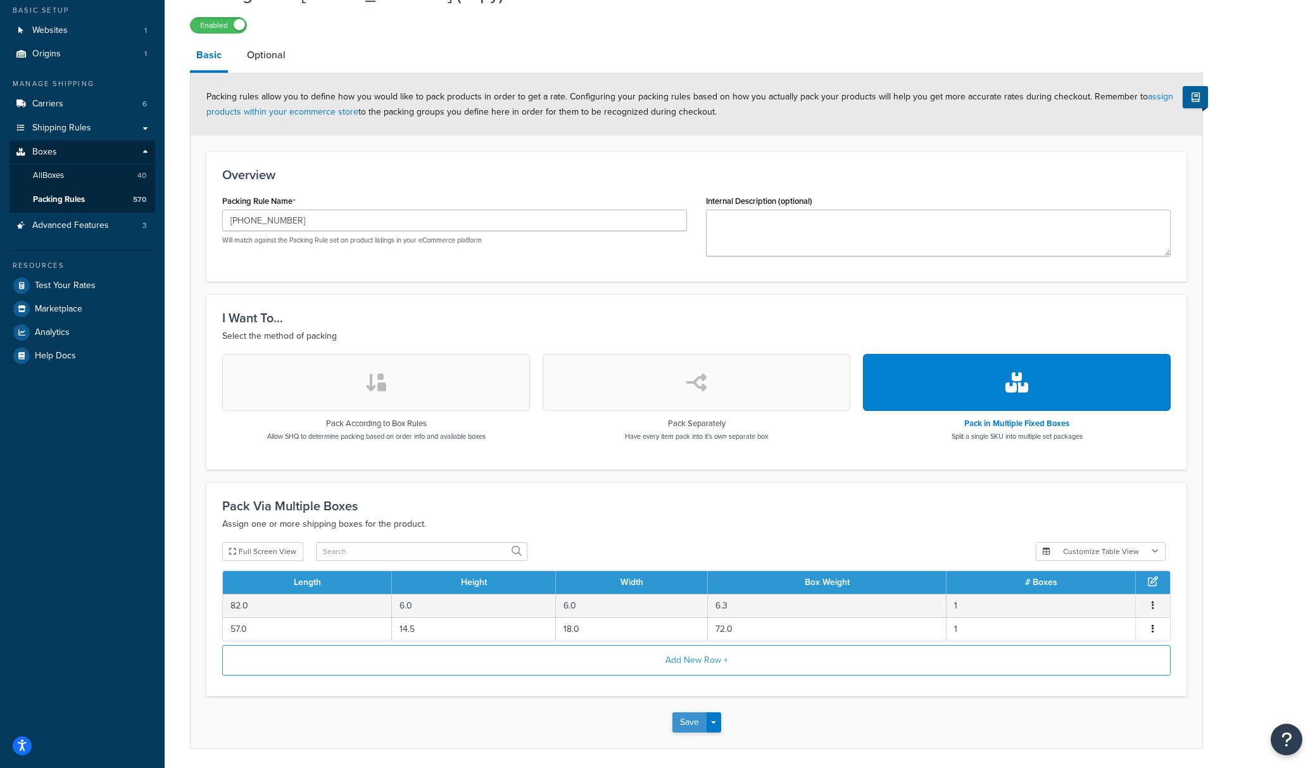
click at [694, 727] on button "Save" at bounding box center [689, 722] width 34 height 20
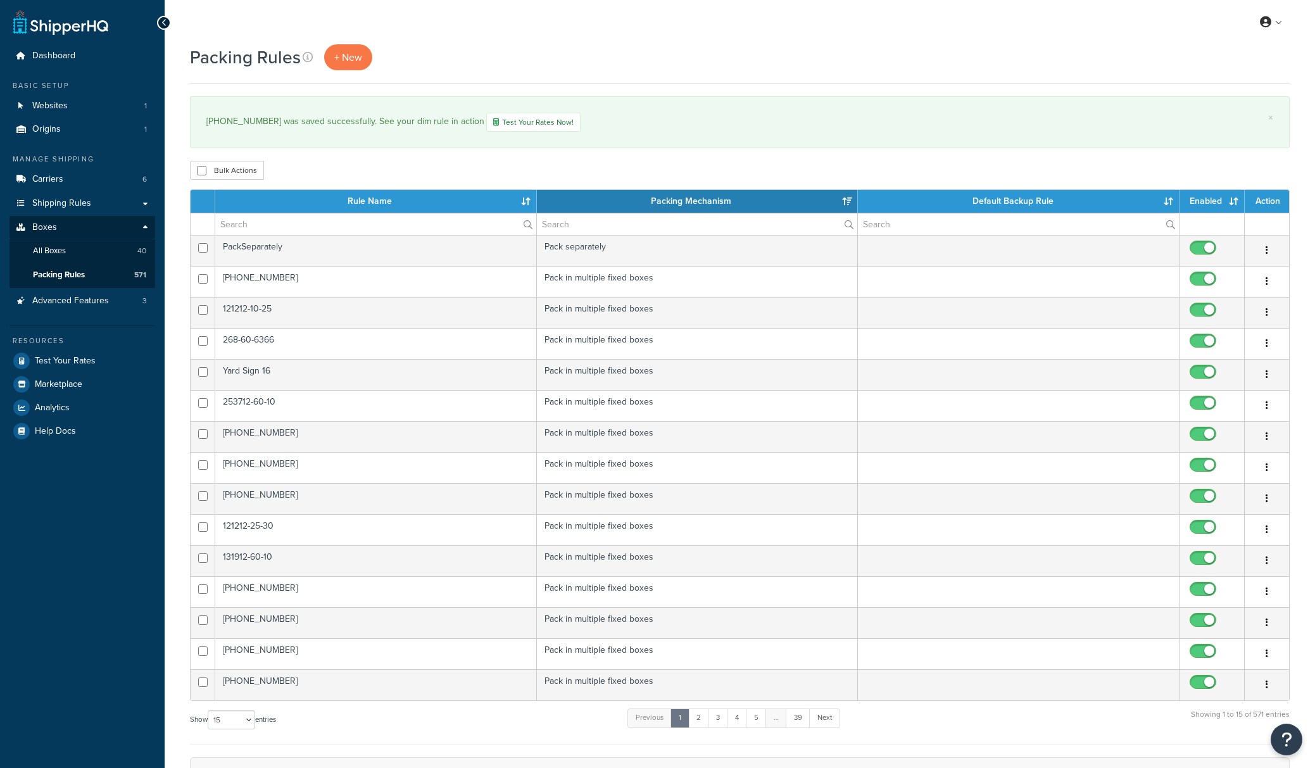
select select "15"
click at [317, 221] on input "text" at bounding box center [375, 224] width 321 height 22
paste input "[PHONE_NUMBER]"
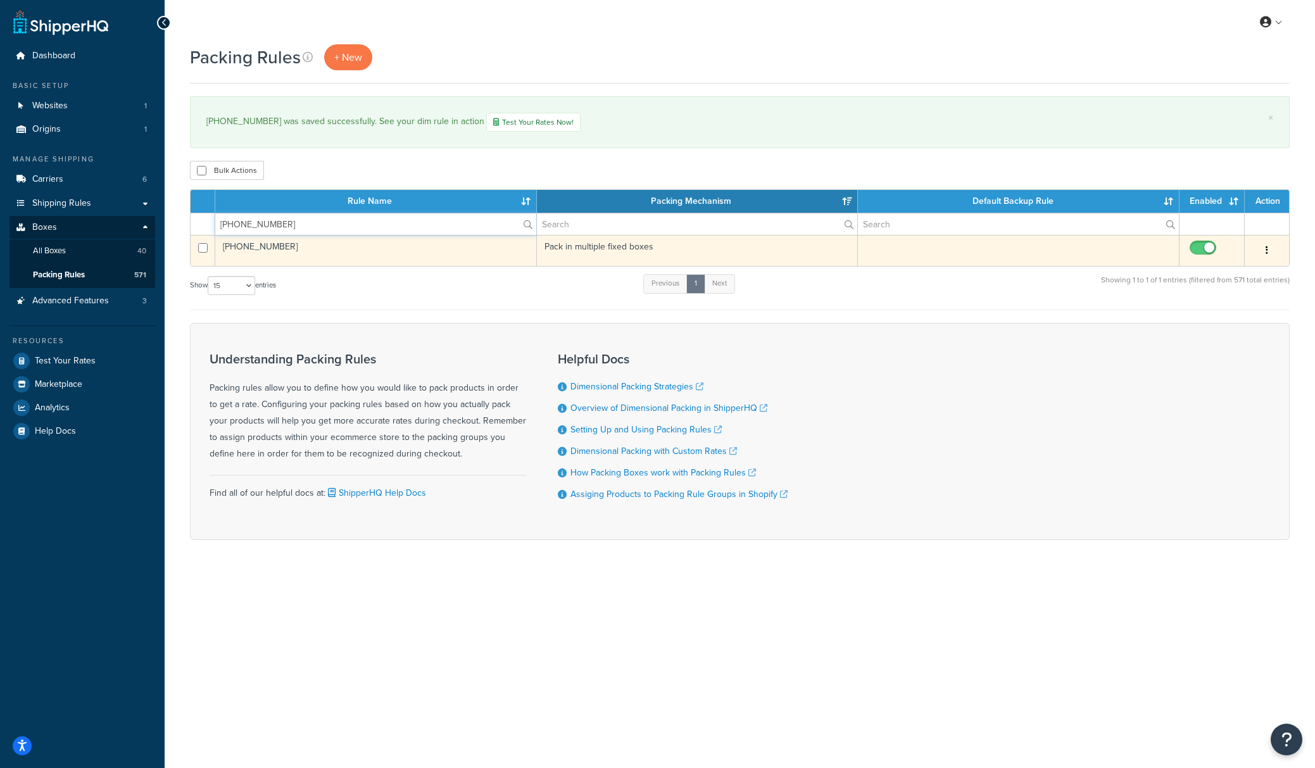
type input "[PHONE_NUMBER]"
click at [358, 247] on td "[PHONE_NUMBER]" at bounding box center [376, 250] width 322 height 31
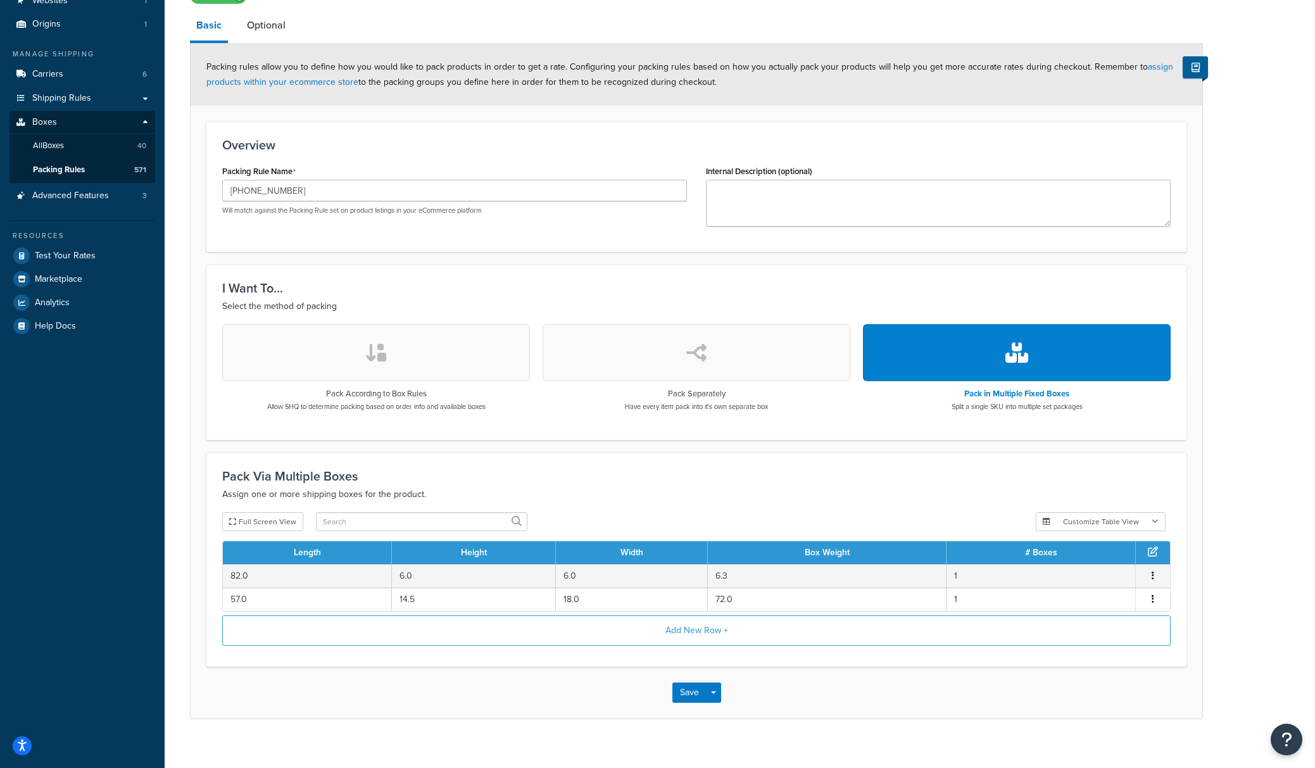
scroll to position [122, 0]
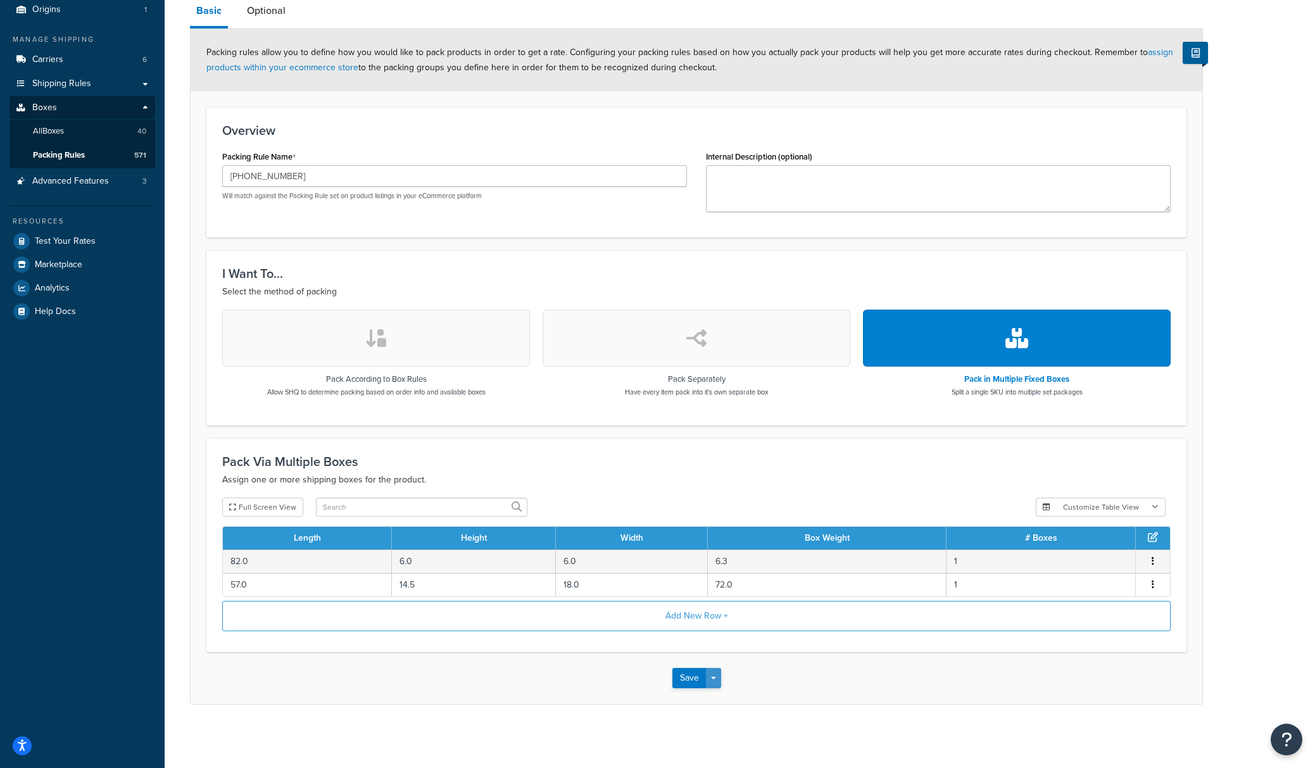
click at [709, 678] on button "Save Dropdown" at bounding box center [713, 678] width 15 height 20
click at [708, 725] on button "Save and Duplicate" at bounding box center [733, 727] width 122 height 27
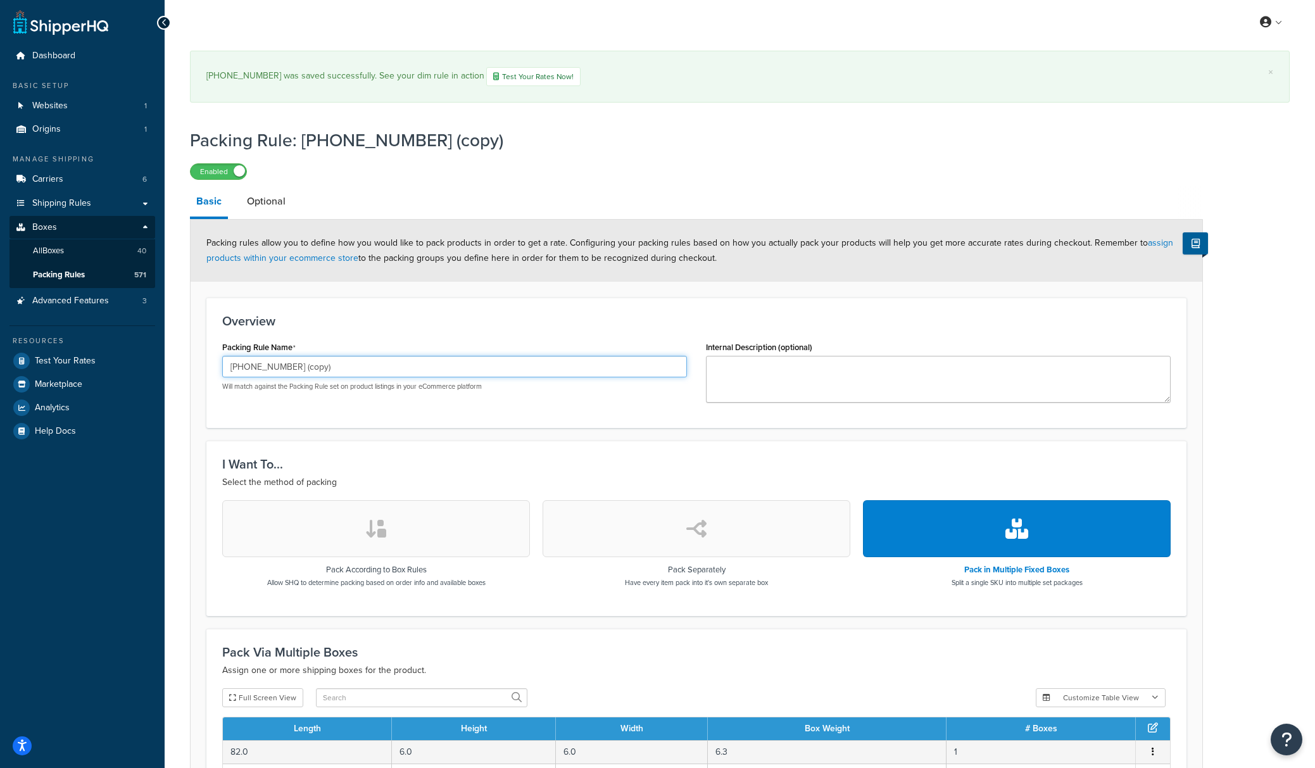
click at [296, 359] on input "[PHONE_NUMBER] (copy)" at bounding box center [454, 367] width 465 height 22
paste input "3"
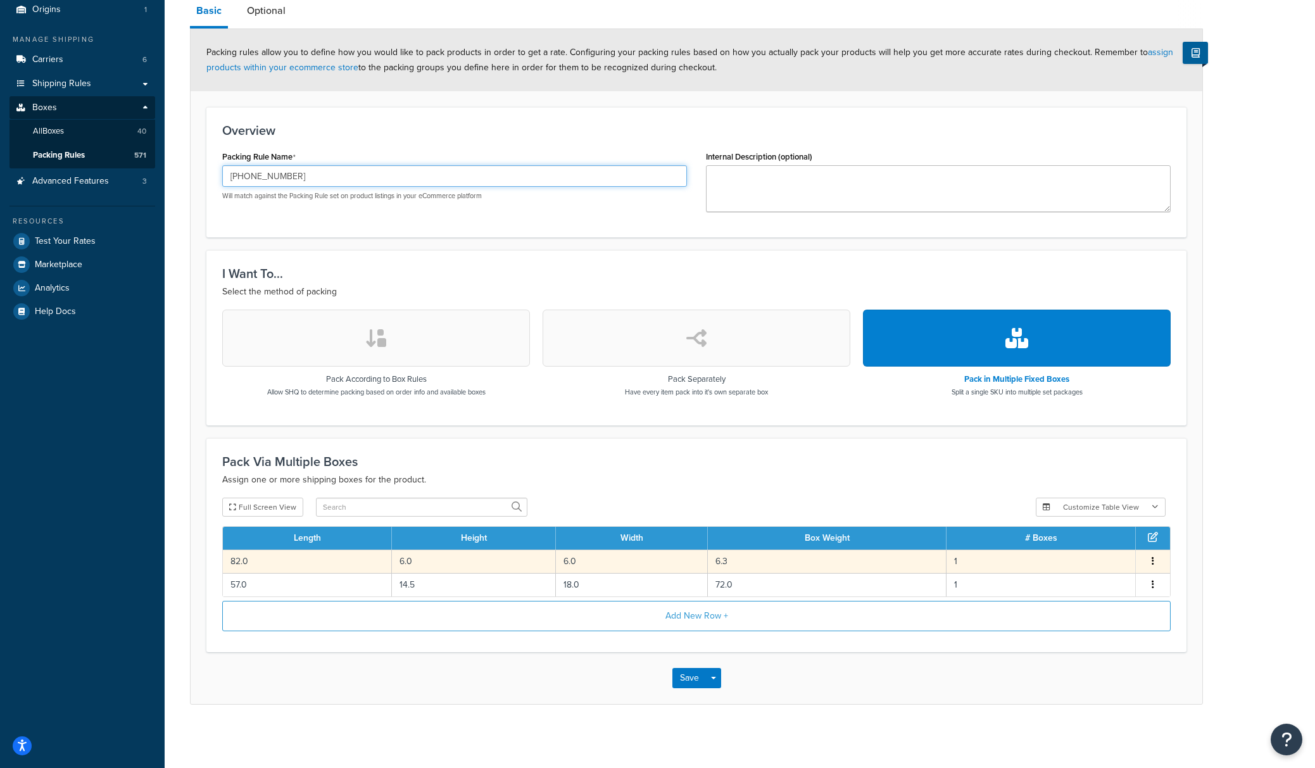
scroll to position [122, 0]
type input "[PHONE_NUMBER]"
click at [760, 560] on td "6.3" at bounding box center [827, 560] width 239 height 23
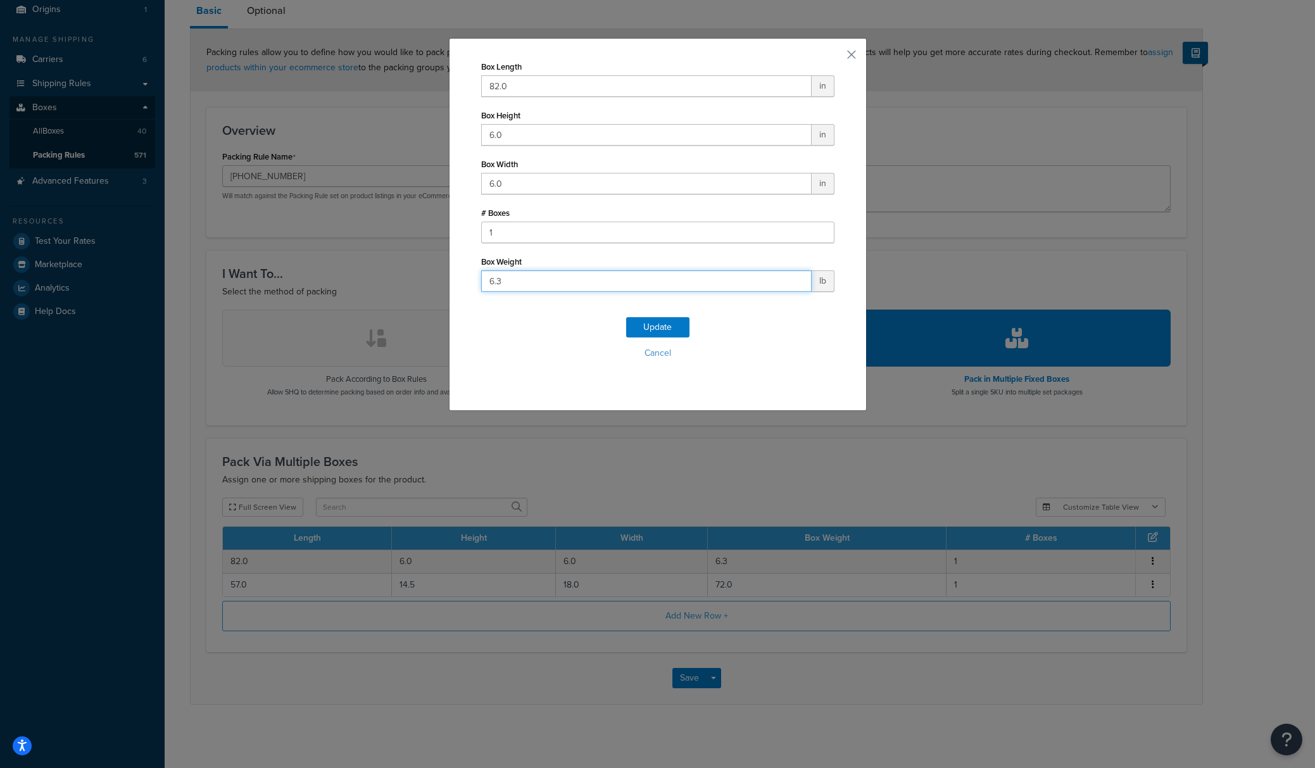
click at [537, 279] on input "6.3" at bounding box center [646, 281] width 330 height 22
type input "6.5"
click at [676, 325] on button "Update" at bounding box center [657, 327] width 63 height 20
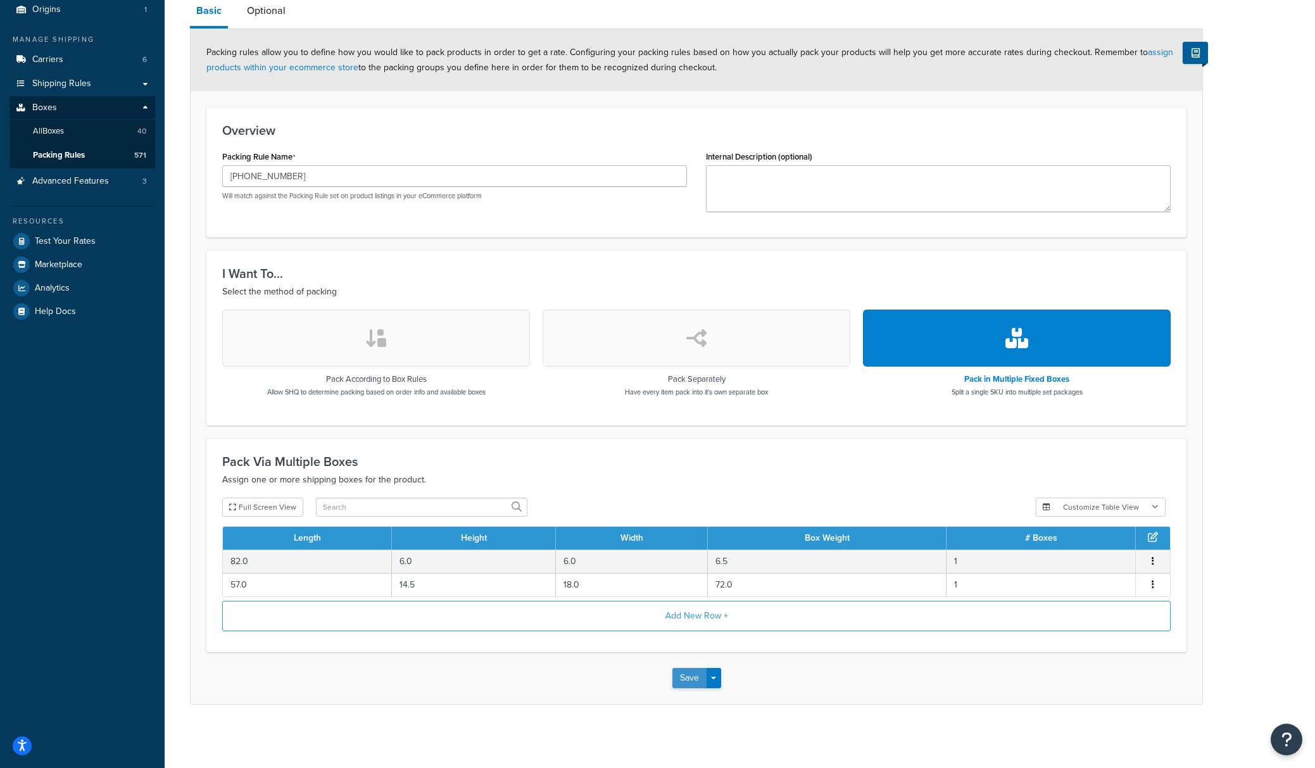
click at [693, 679] on button "Save" at bounding box center [689, 678] width 34 height 20
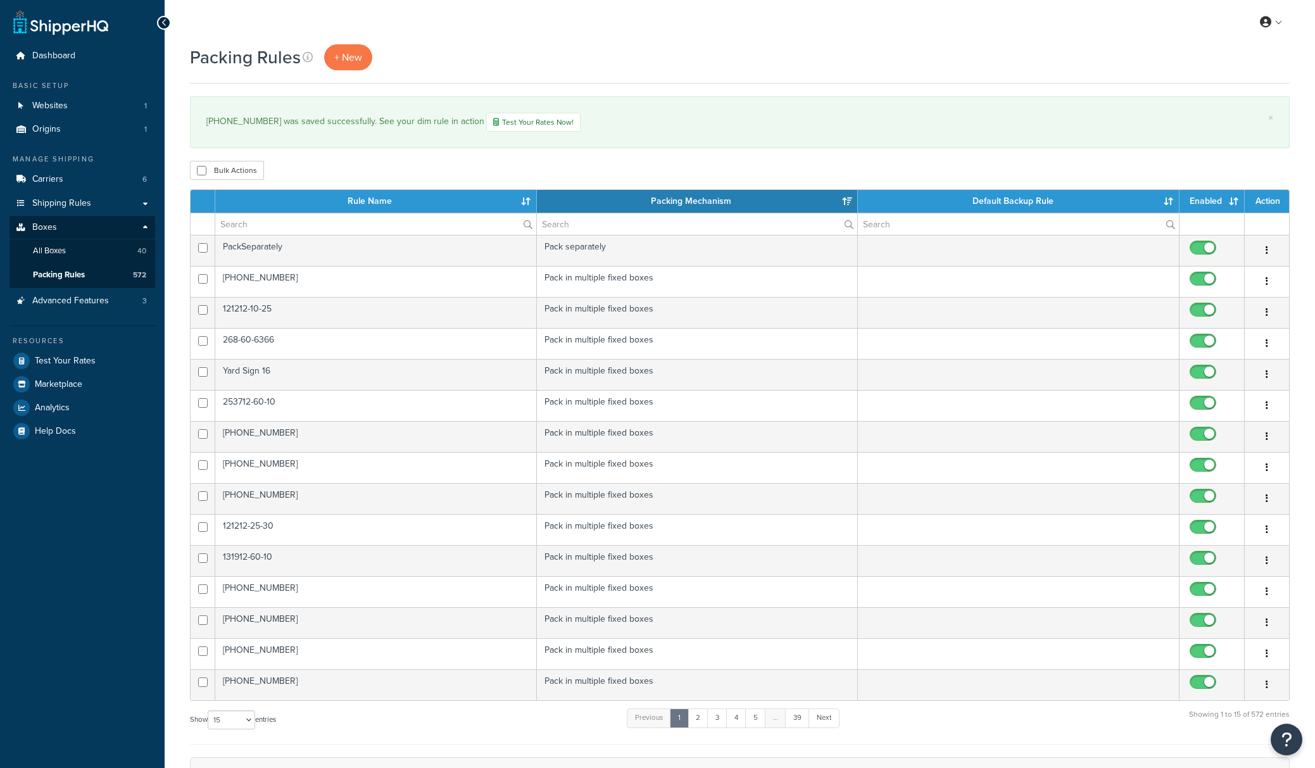
select select "15"
